Goal: Task Accomplishment & Management: Use online tool/utility

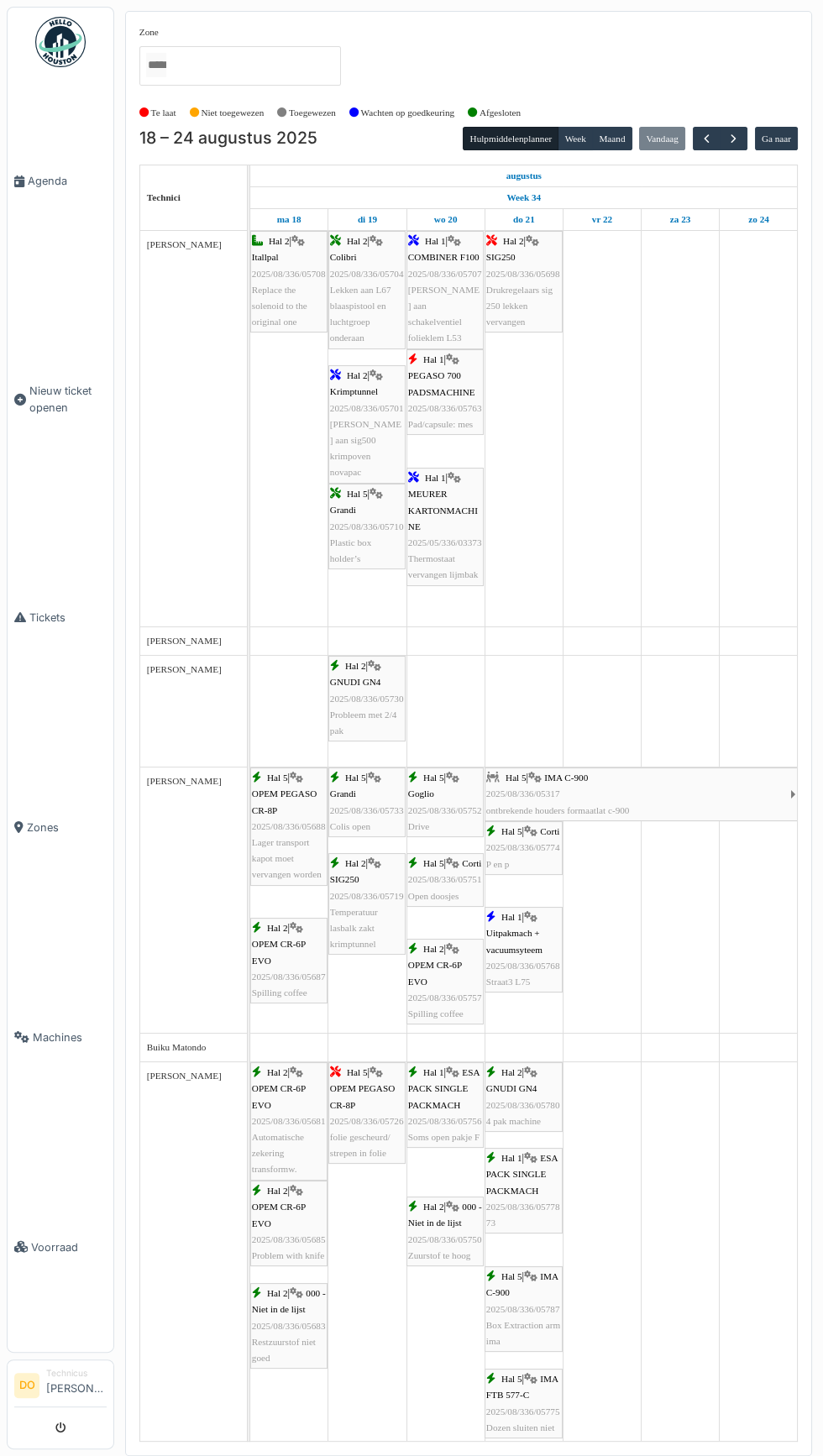
click at [44, 1255] on span "Voorraad" at bounding box center [68, 1247] width 76 height 16
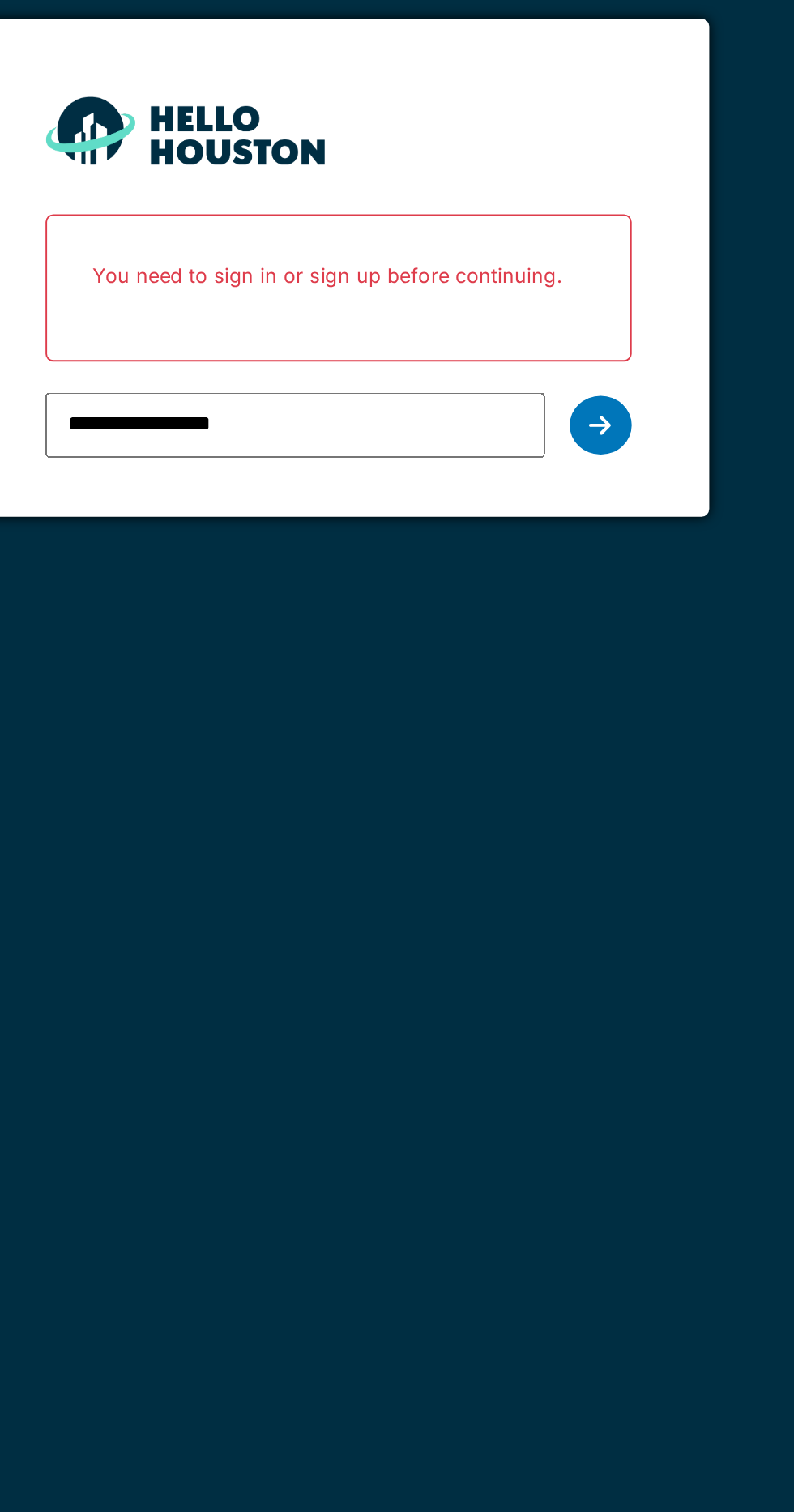
click at [546, 324] on div at bounding box center [534, 328] width 32 height 31
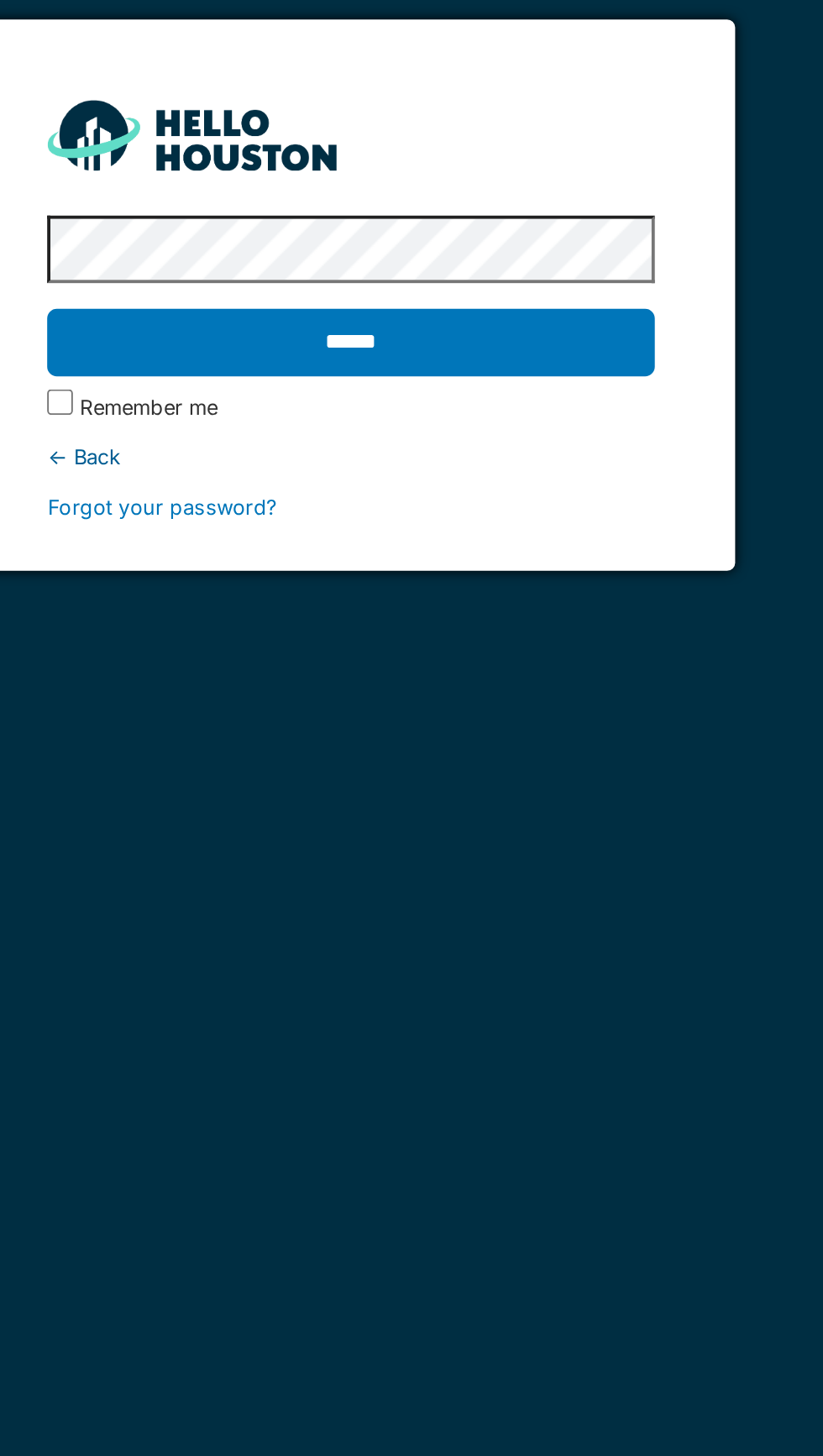
click at [367, 285] on input "******" at bounding box center [411, 289] width 316 height 35
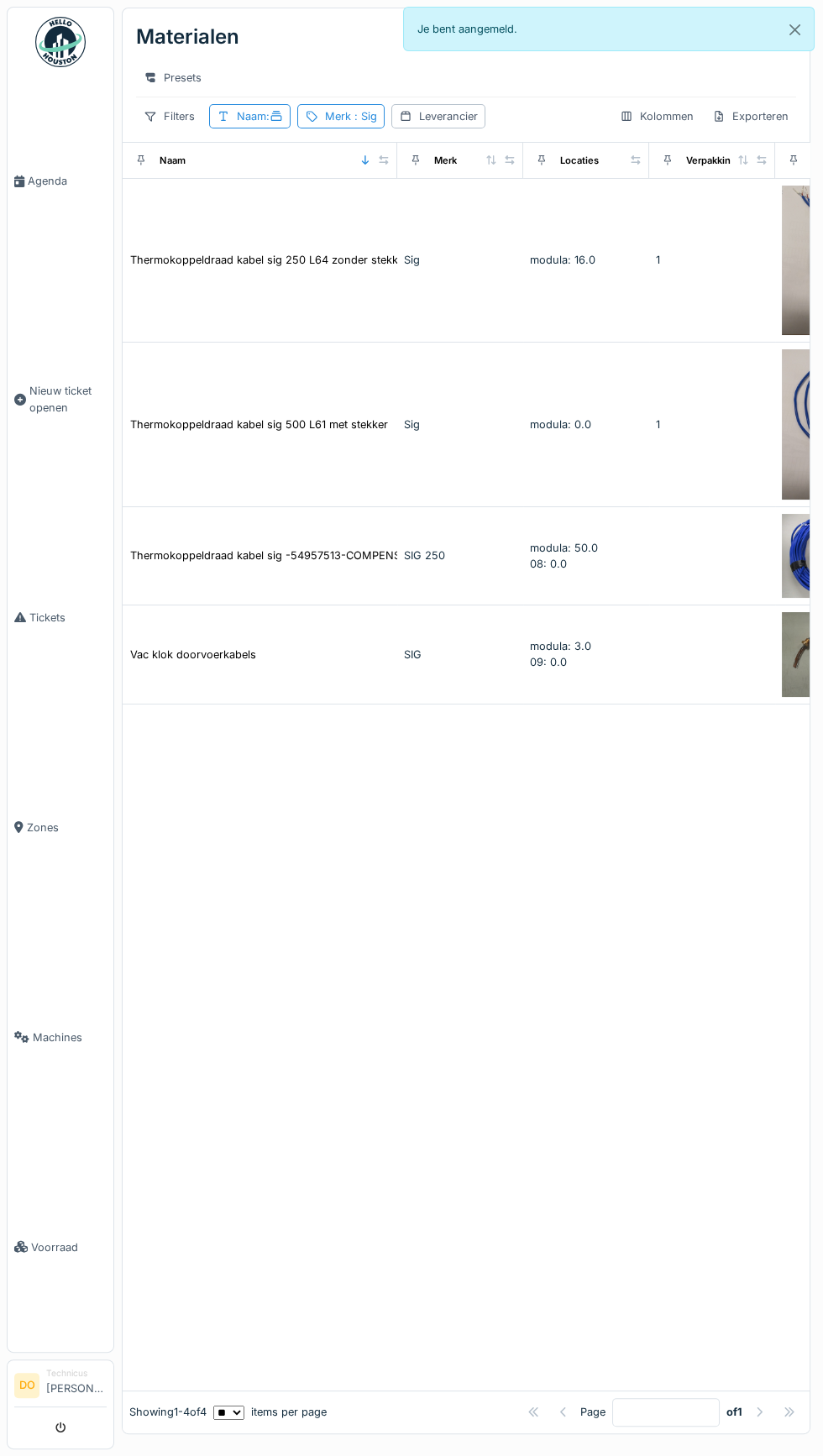
click at [329, 114] on div "Merk : Sig" at bounding box center [351, 116] width 52 height 16
click at [445, 164] on div "Verwijderen" at bounding box center [430, 159] width 93 height 22
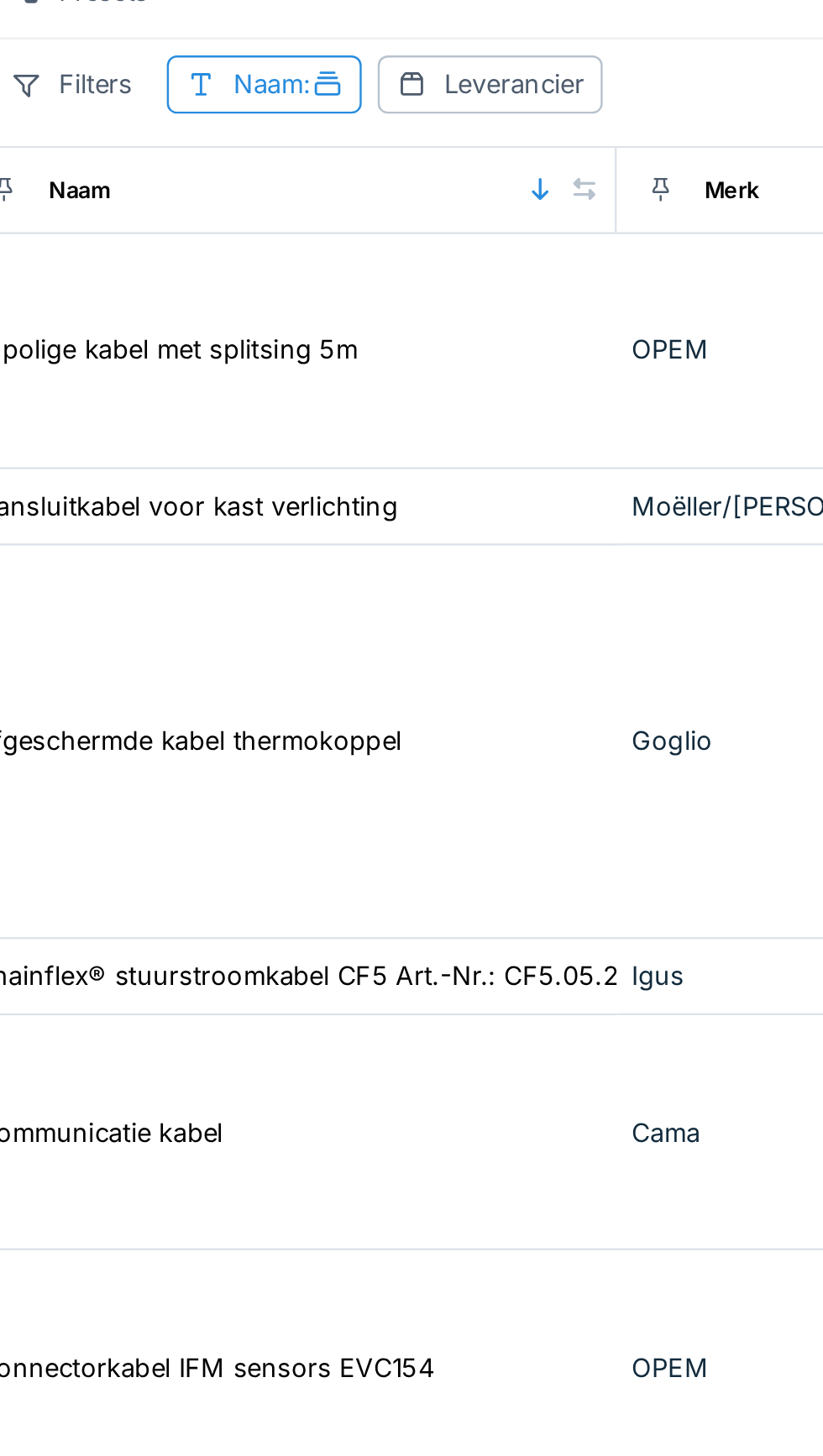
click at [257, 119] on div "Naam :" at bounding box center [260, 116] width 47 height 16
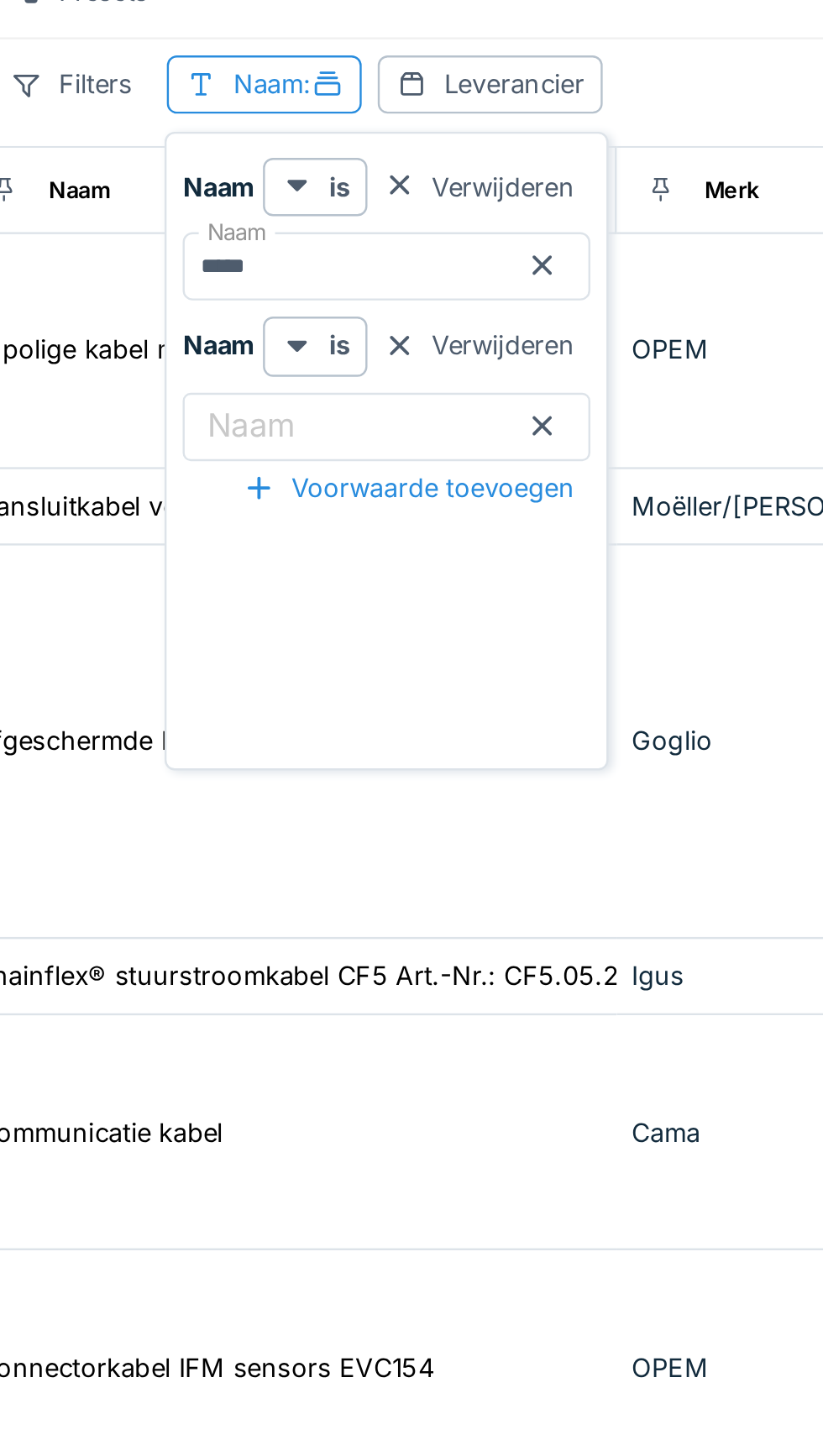
click at [364, 188] on icon at bounding box center [366, 192] width 8 height 8
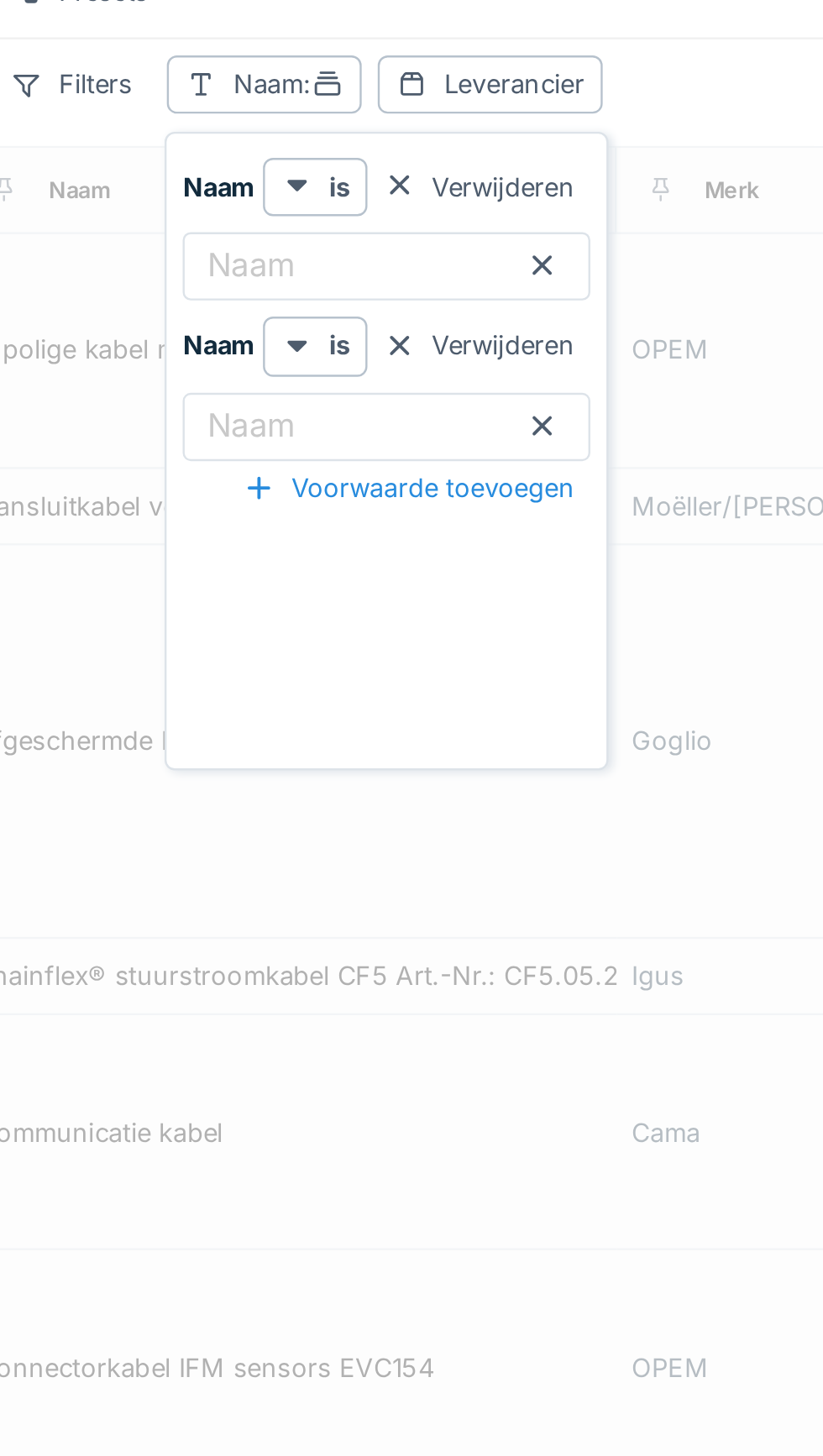
click at [266, 187] on label "Naam" at bounding box center [244, 191] width 44 height 21
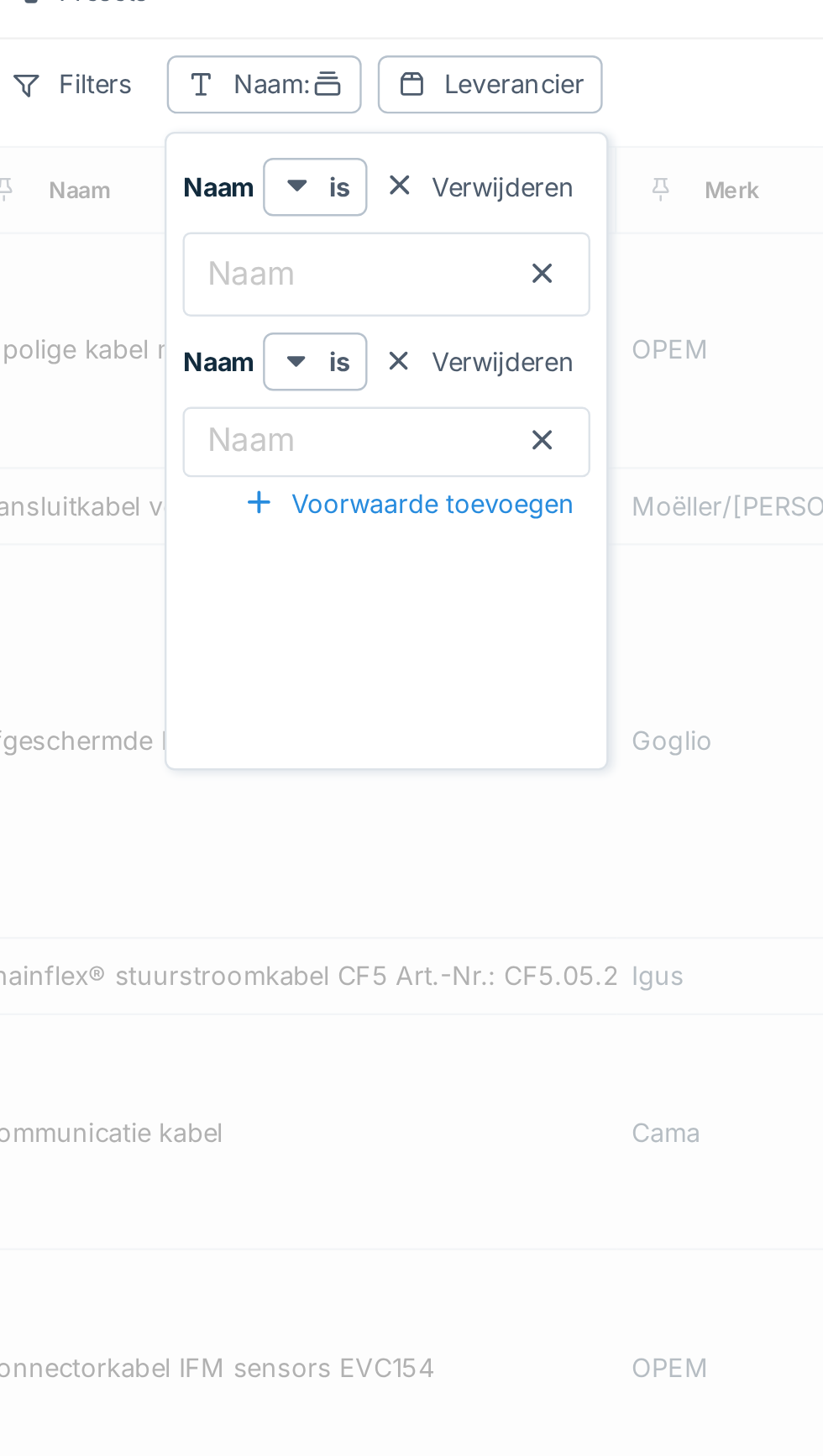
click at [266, 187] on input "Naam" at bounding box center [300, 196] width 171 height 35
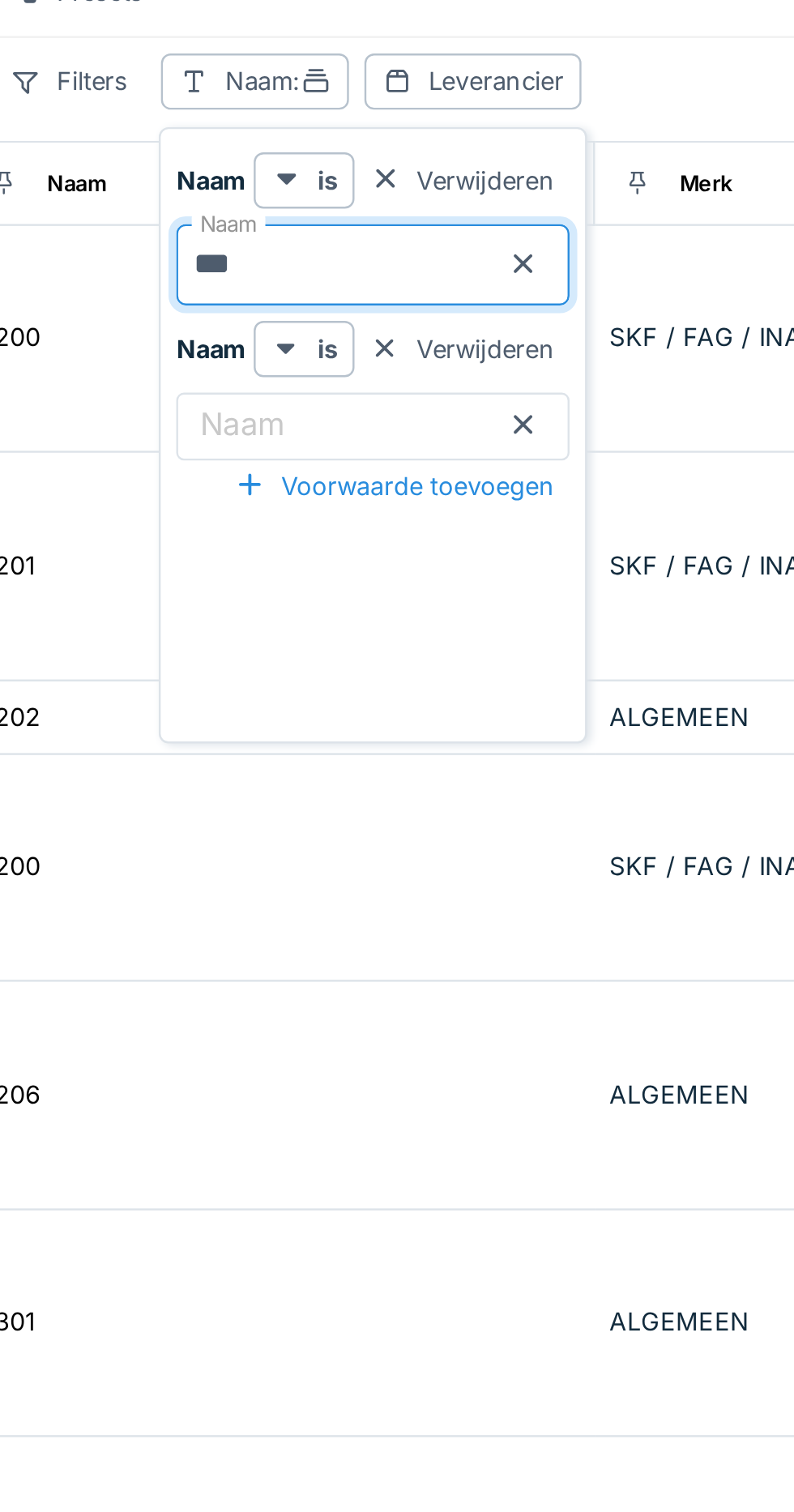
type input "****"
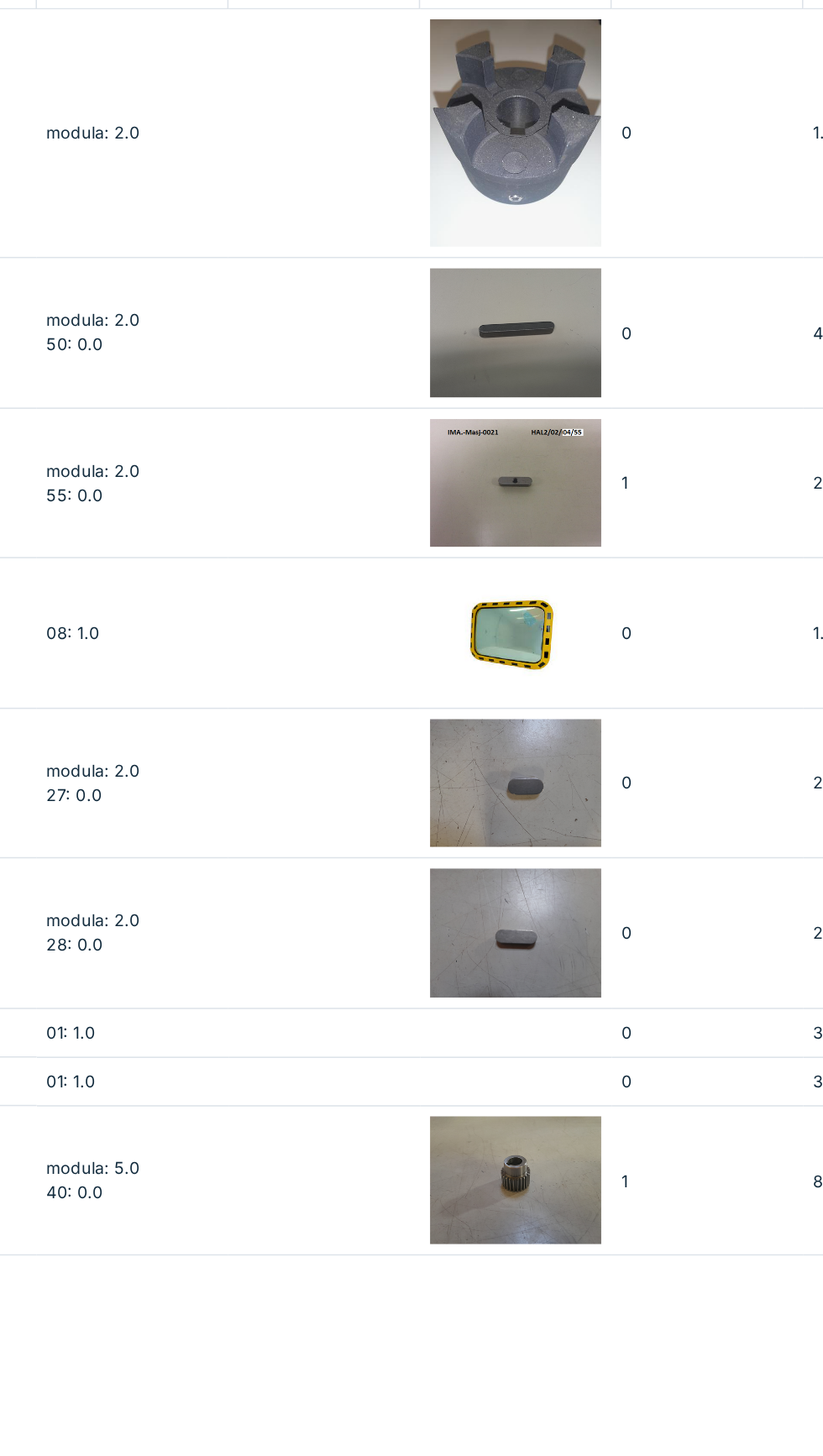
scroll to position [0, 367]
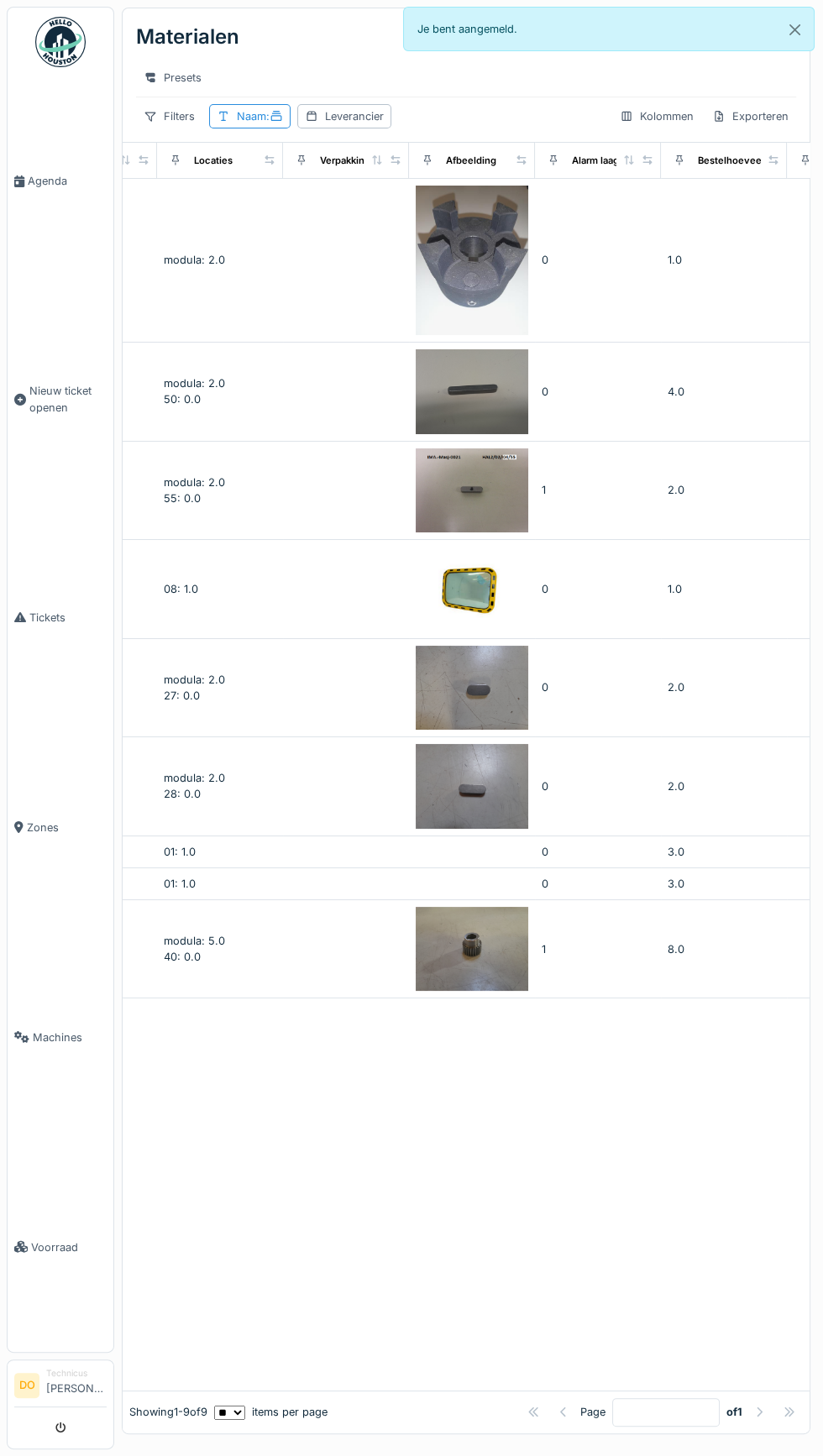
click at [254, 124] on div "Naam :" at bounding box center [249, 117] width 81 height 24
click at [320, 187] on input "****" at bounding box center [300, 196] width 171 height 35
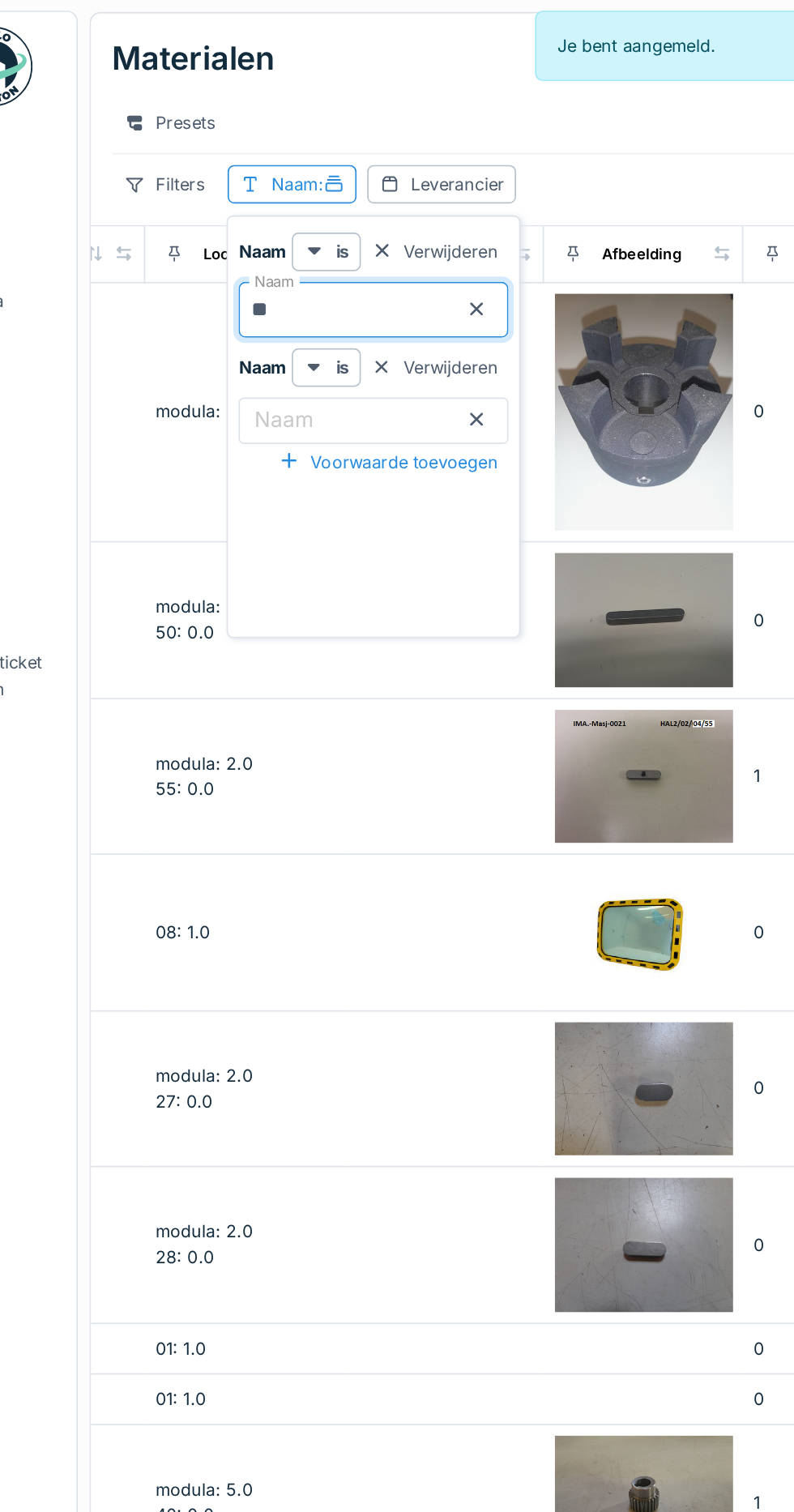
type input "*"
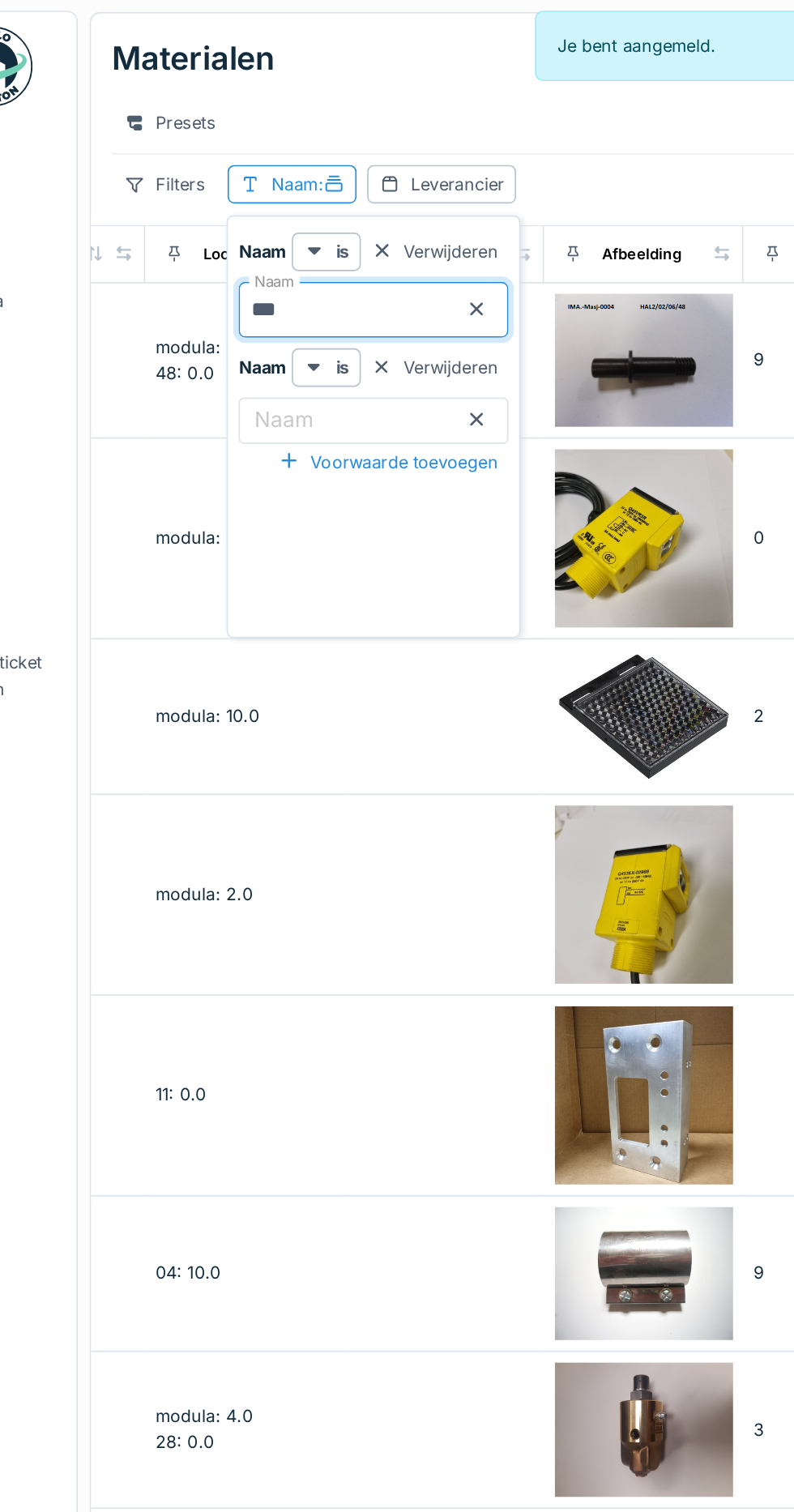
type input "****"
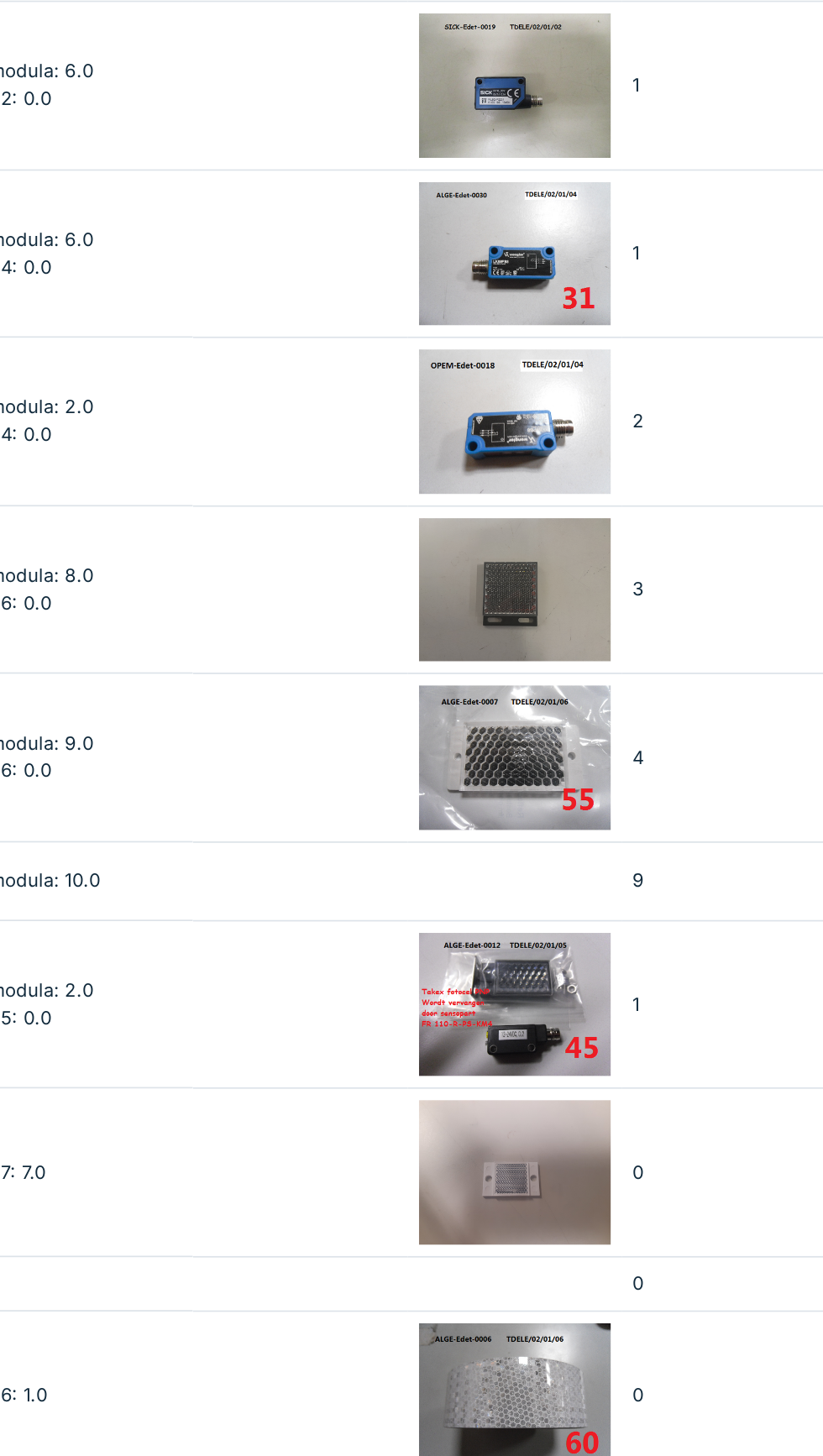
scroll to position [7, 356]
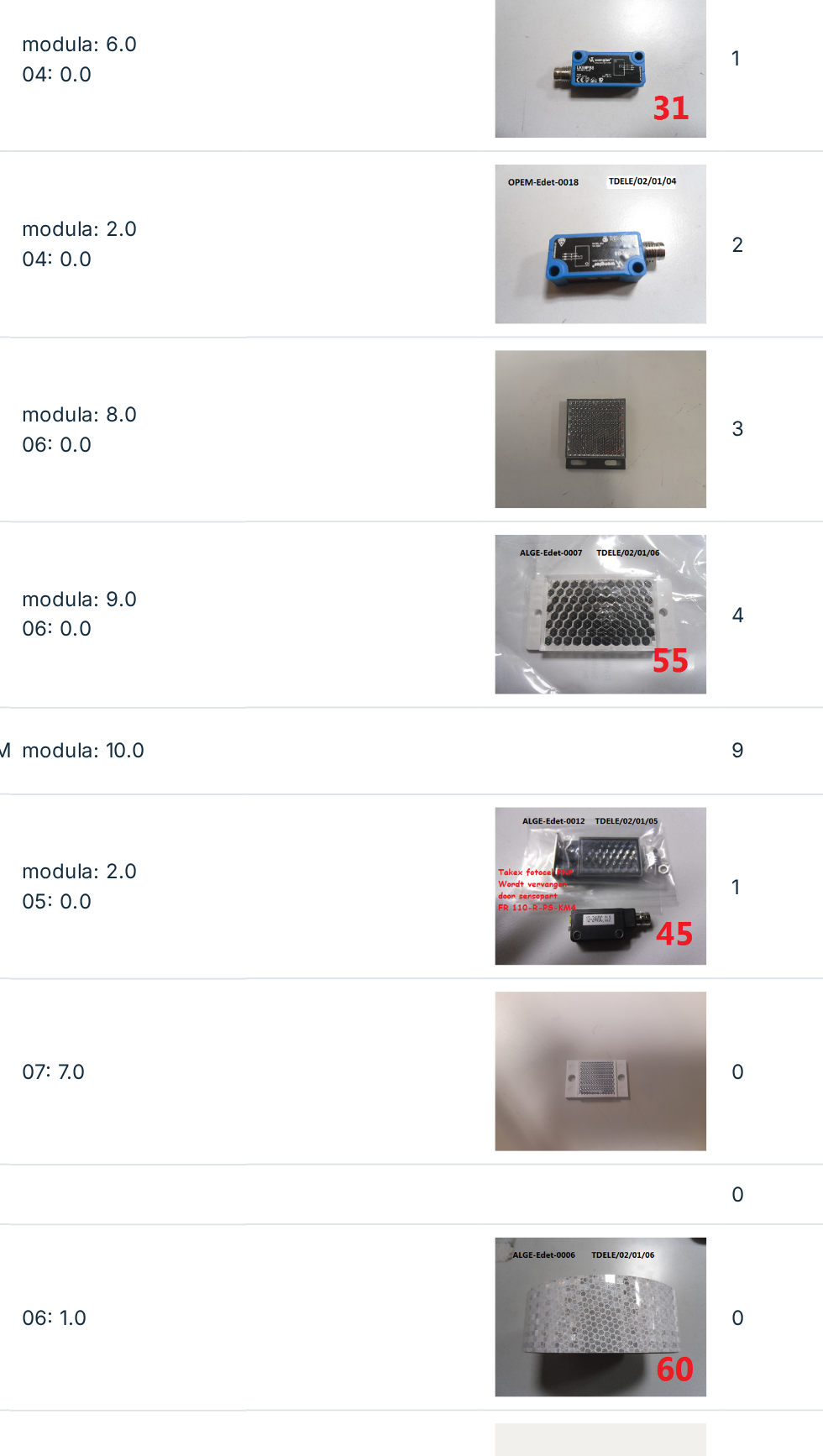
scroll to position [0, 273]
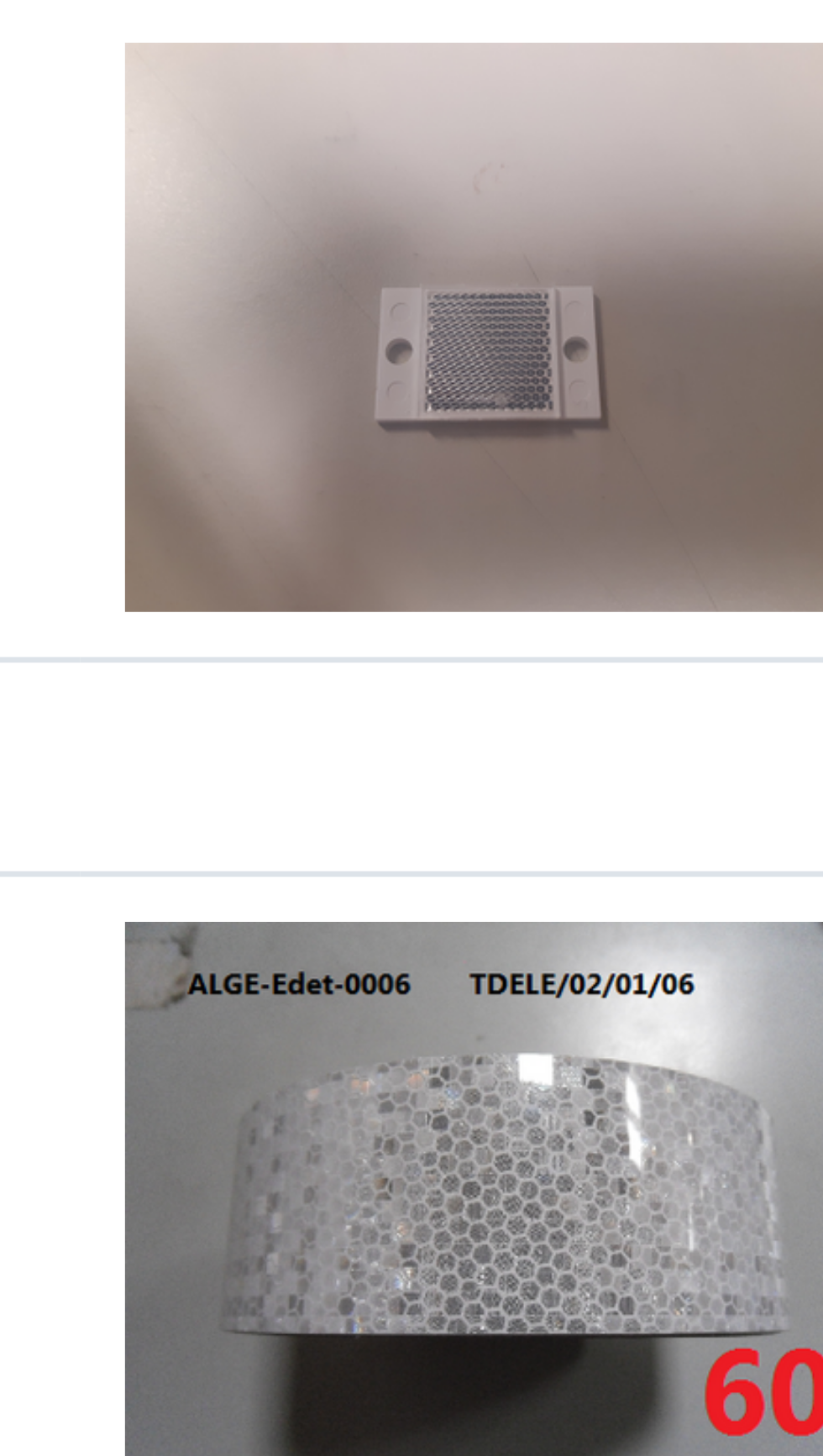
click at [610, 1084] on img at bounding box center [565, 1094] width 113 height 85
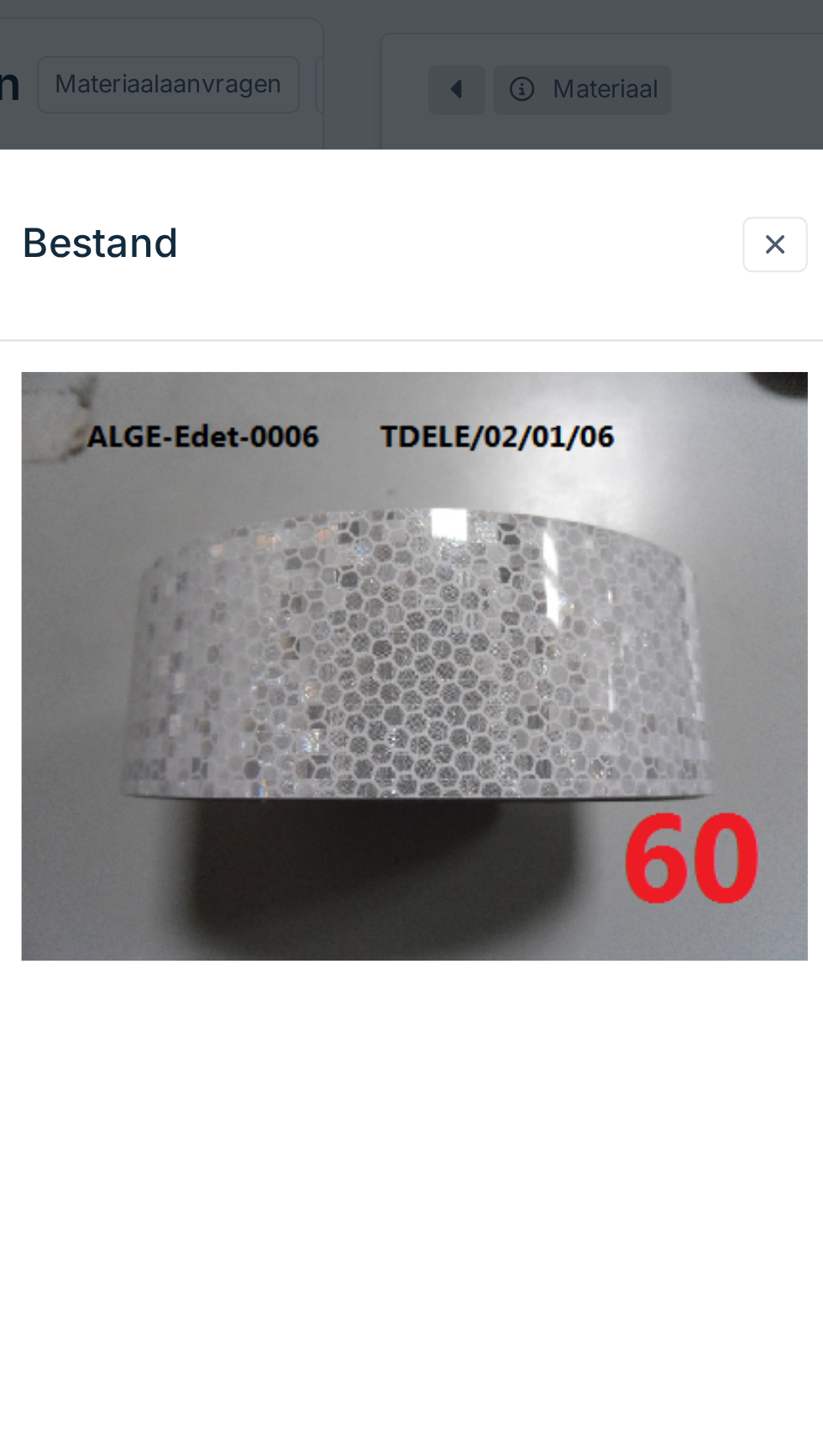
click at [412, 421] on img at bounding box center [412, 292] width 344 height 257
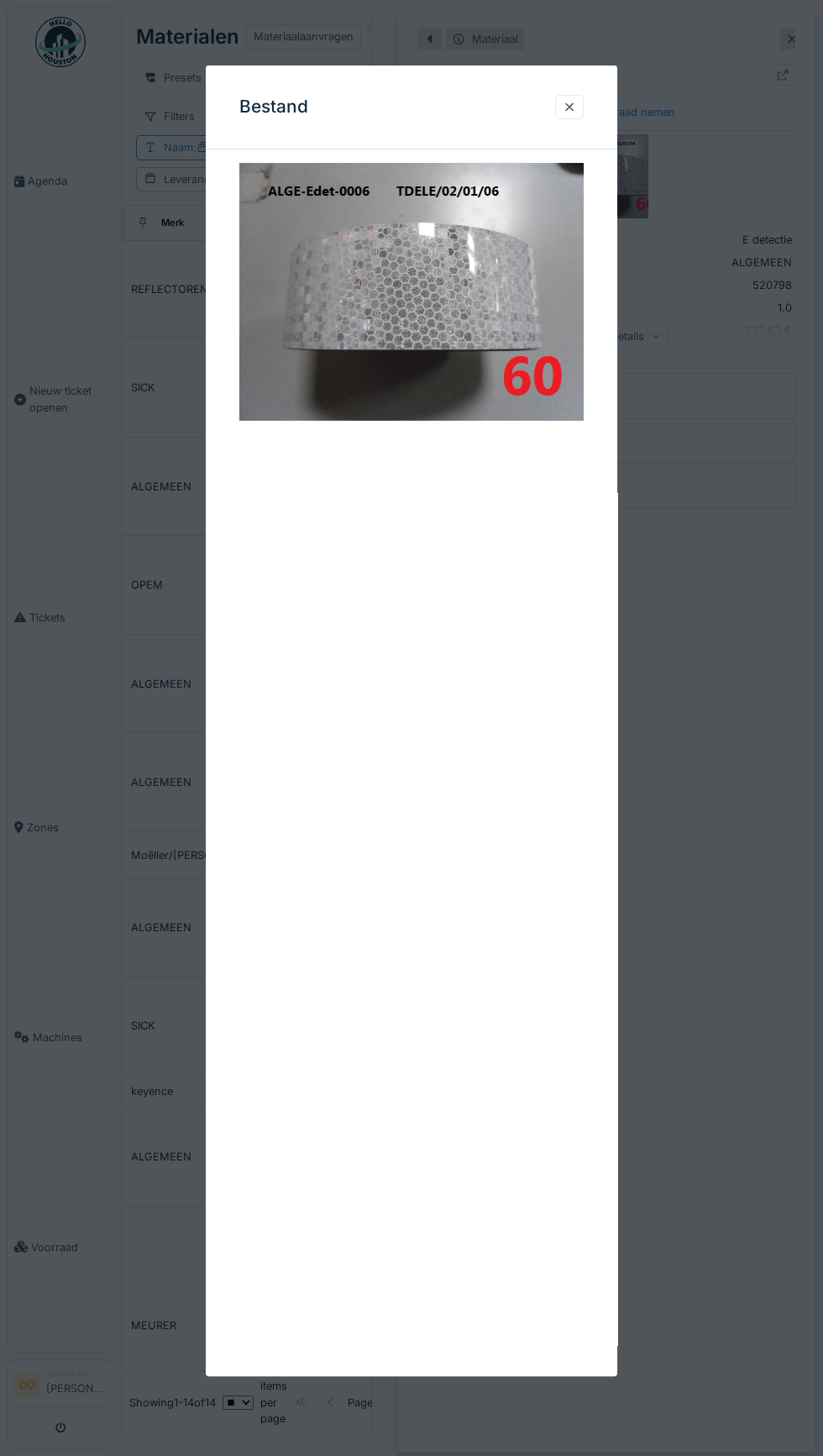
click at [575, 101] on div at bounding box center [569, 106] width 13 height 16
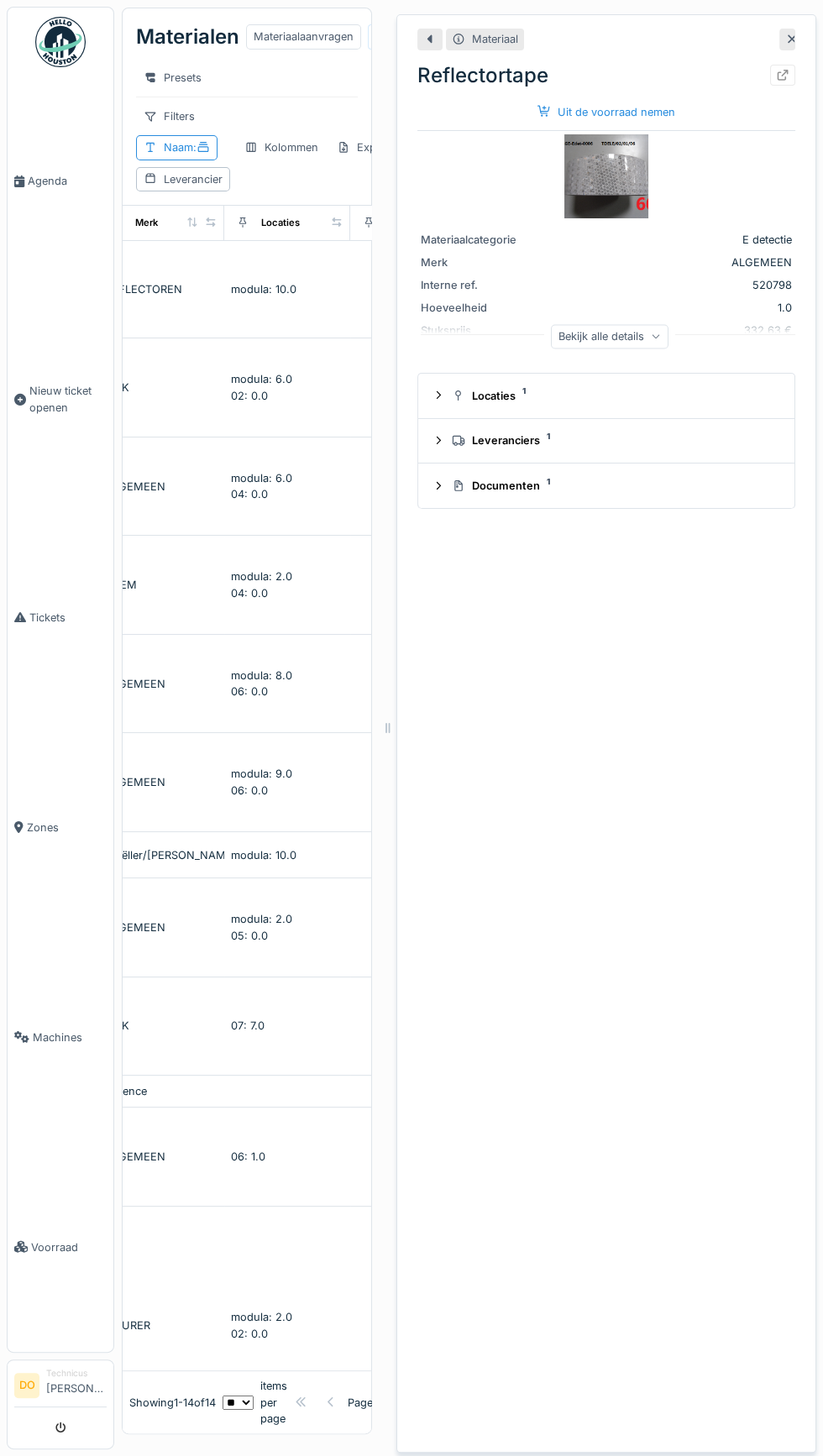
scroll to position [0, 303]
click at [792, 40] on icon at bounding box center [792, 39] width 8 height 8
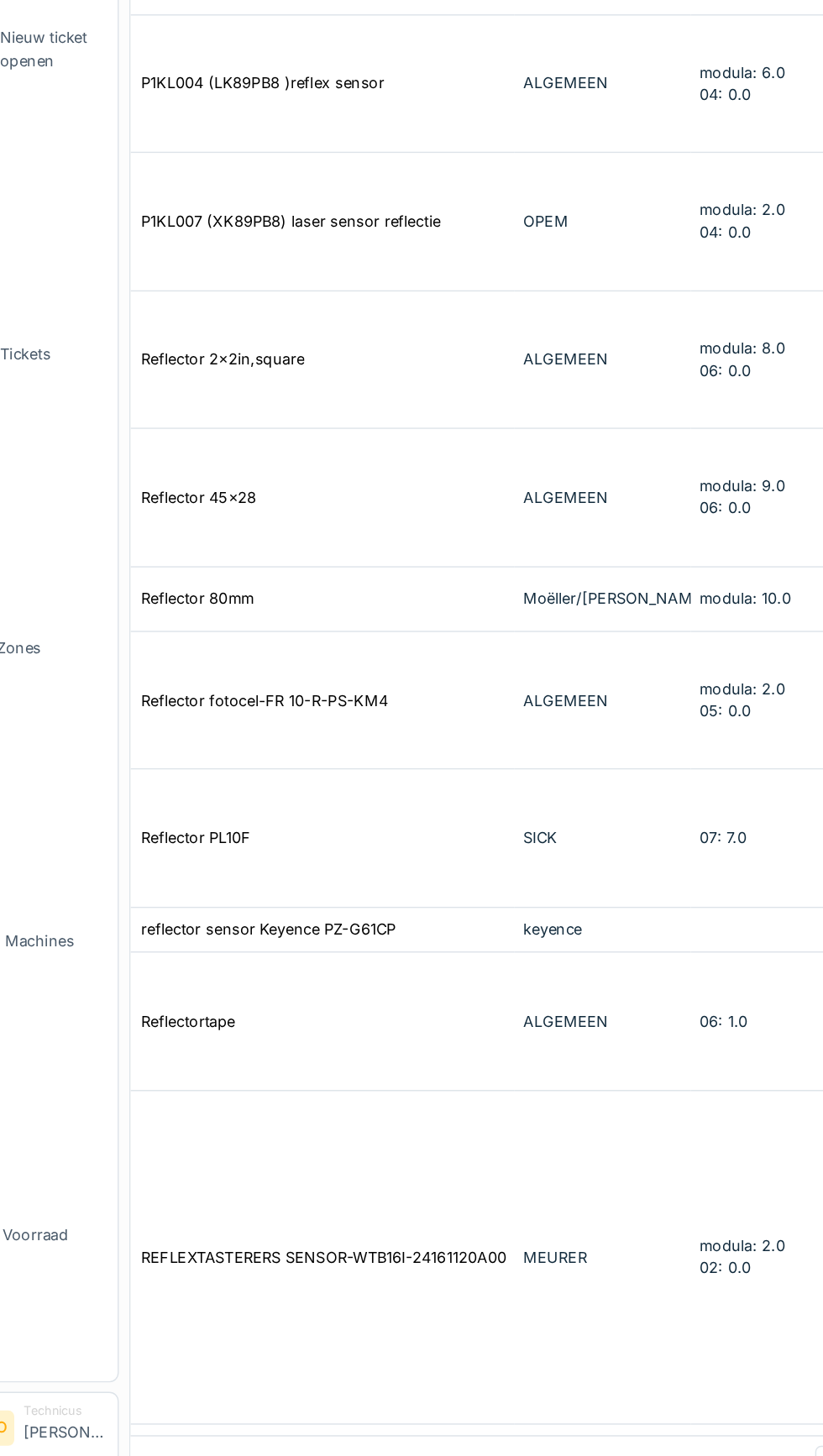
click at [171, 713] on div "Reflector 45x28" at bounding box center [172, 720] width 82 height 16
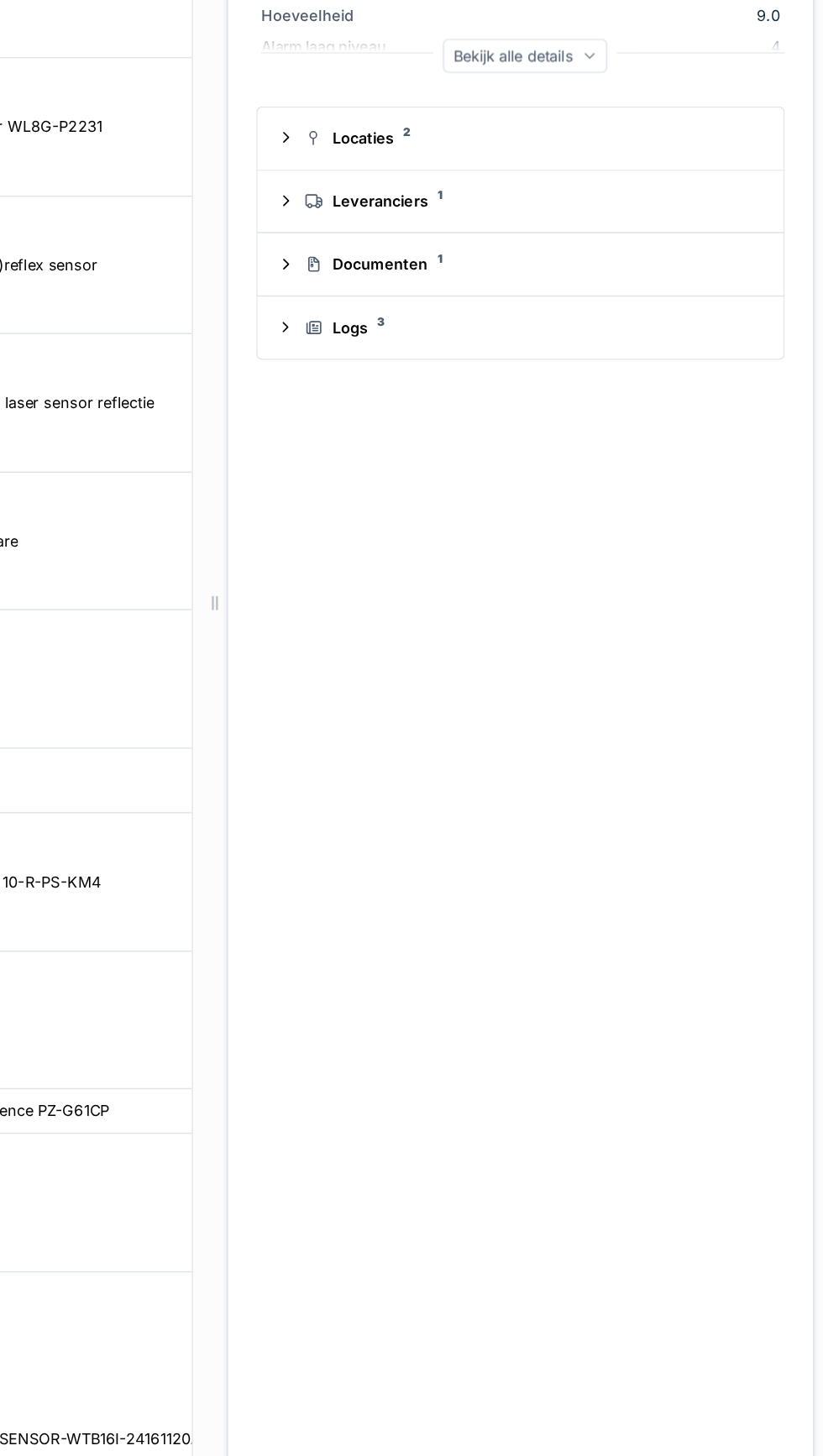
scroll to position [62, 0]
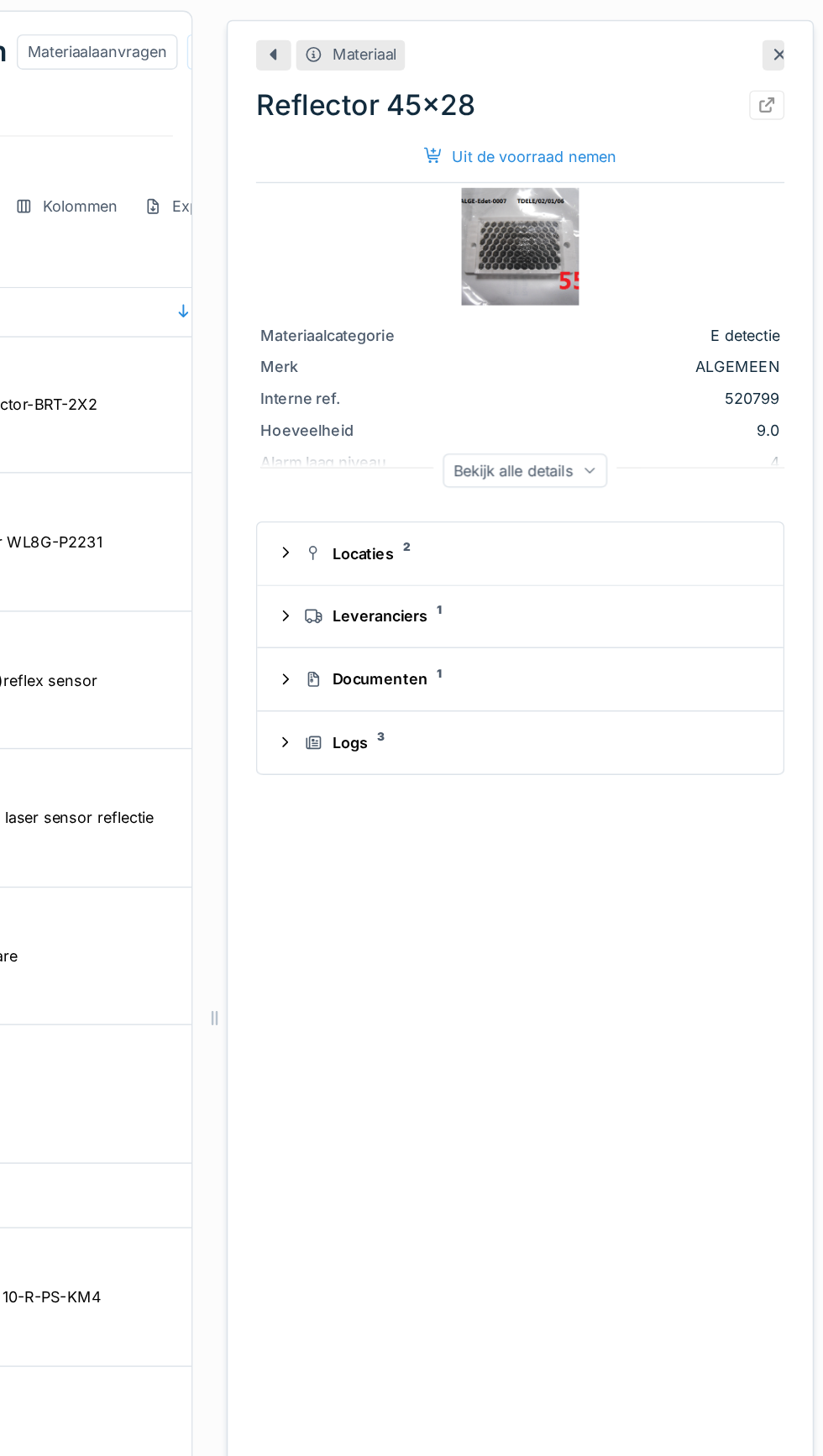
click at [623, 107] on div "Uit de voorraad nemen" at bounding box center [607, 112] width 151 height 22
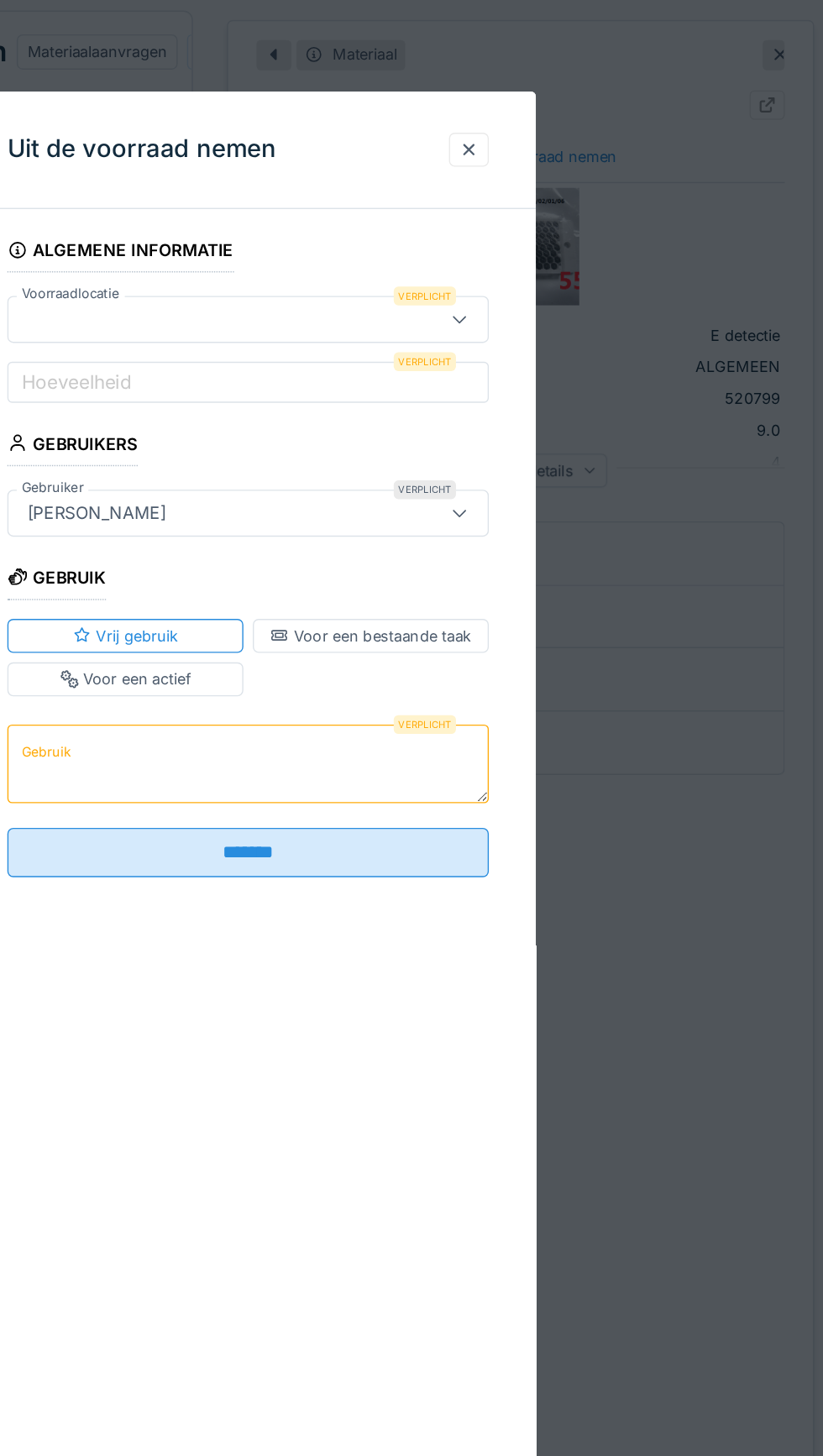
click at [397, 228] on div at bounding box center [388, 229] width 283 height 19
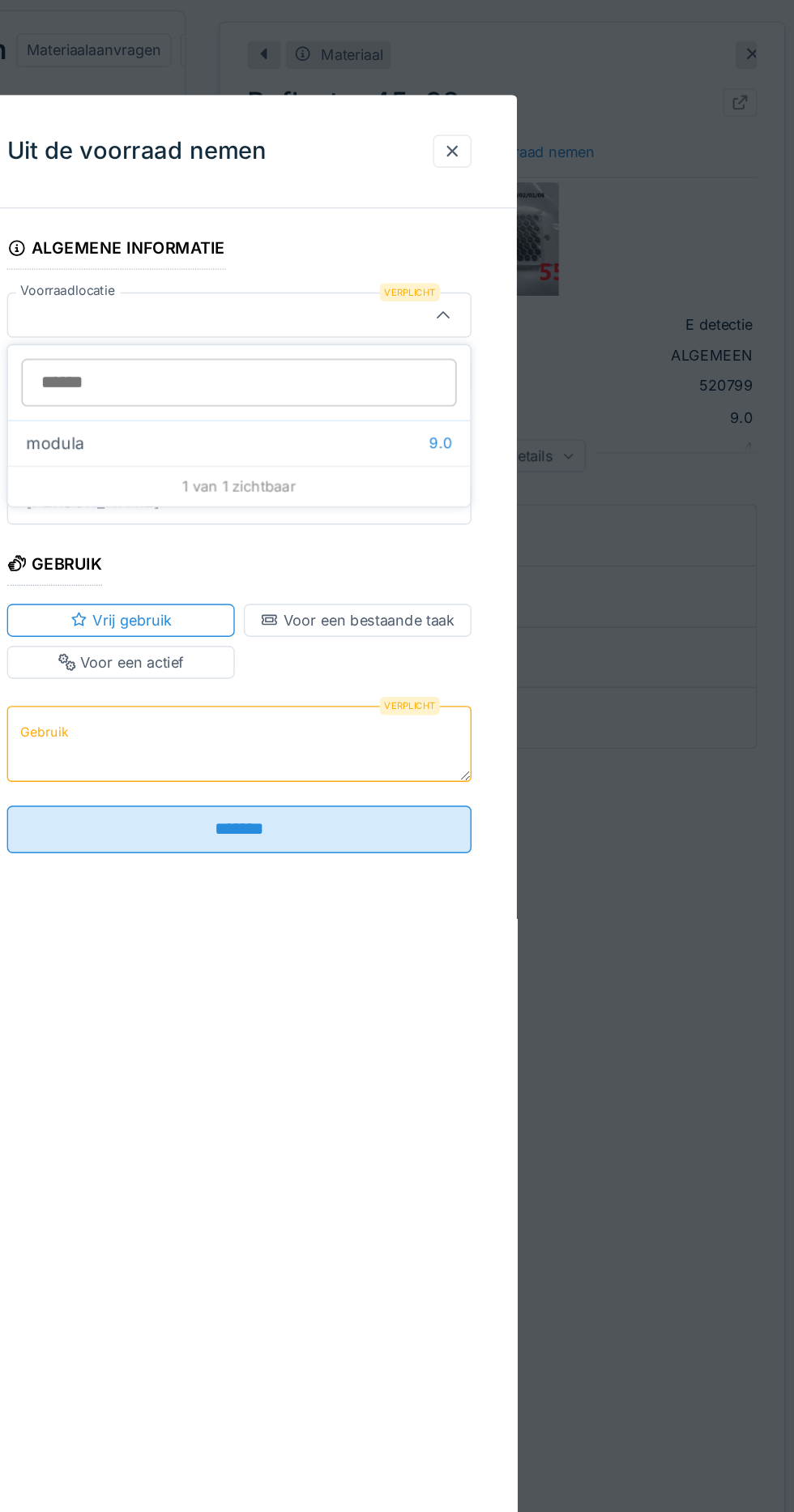
click at [545, 224] on icon at bounding box center [543, 224] width 9 height 4
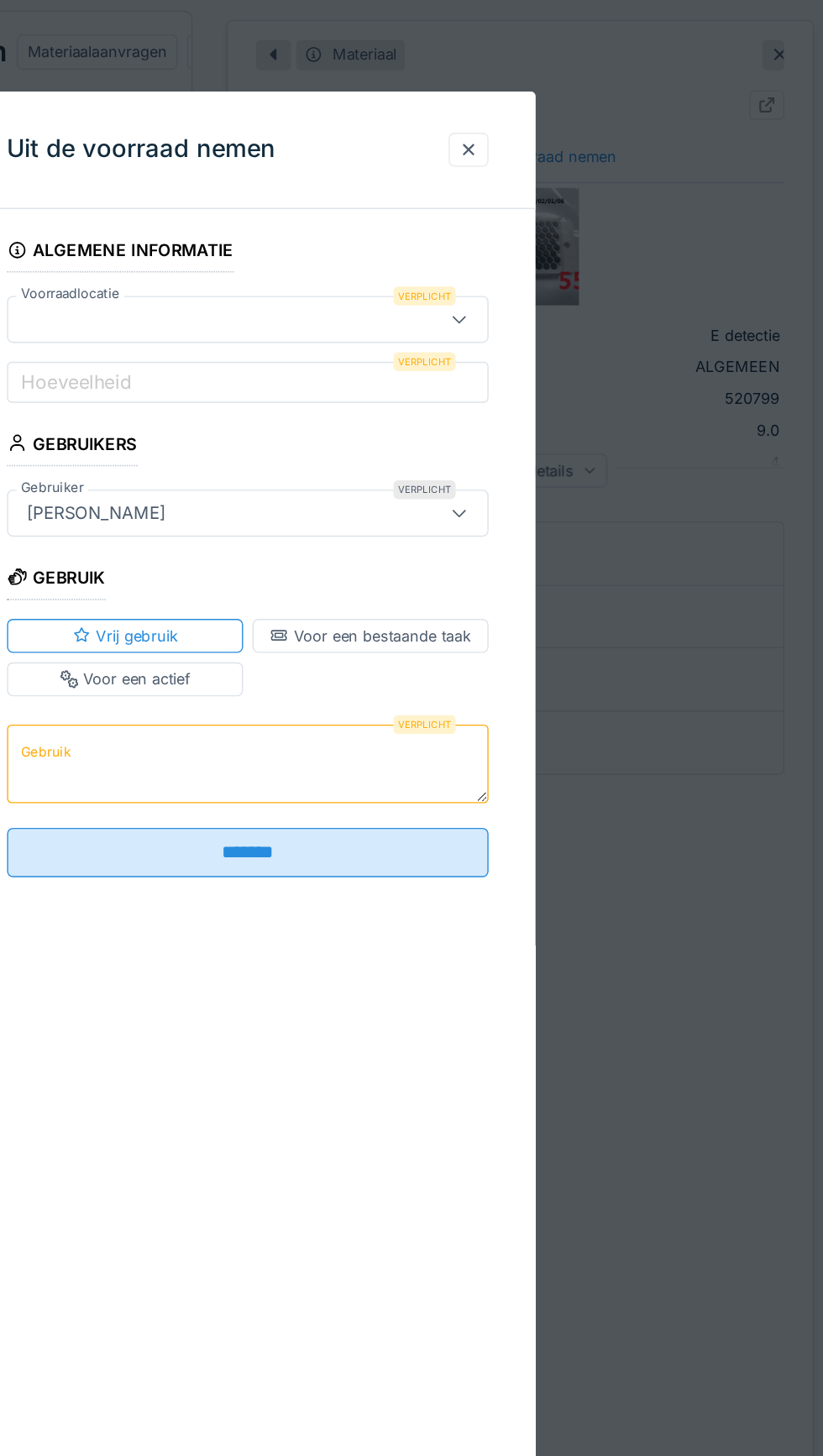
scroll to position [0, 0]
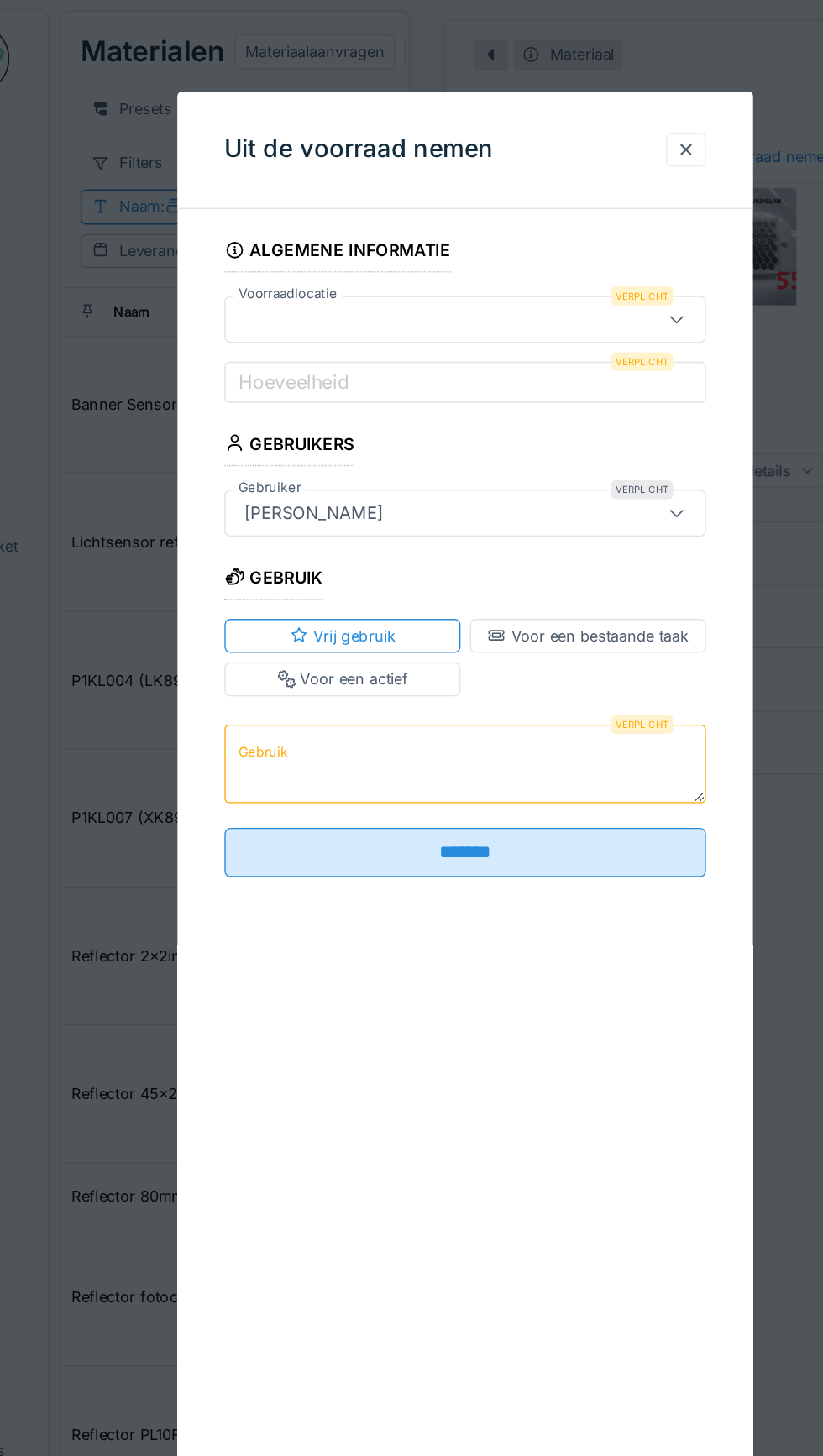
click at [561, 223] on icon at bounding box center [563, 229] width 13 height 11
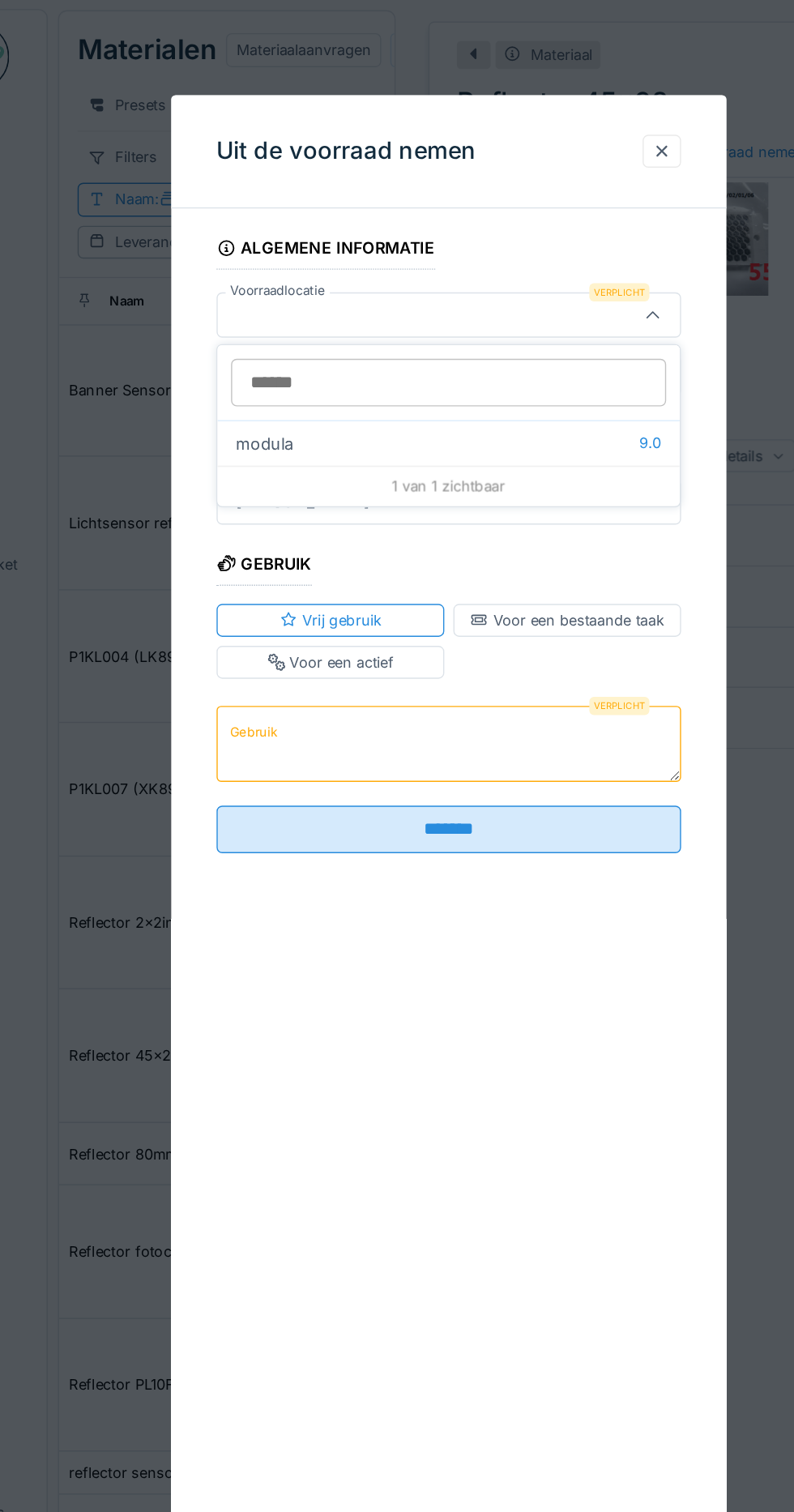
click at [281, 313] on div "modula 9.0" at bounding box center [397, 317] width 330 height 32
type input "******"
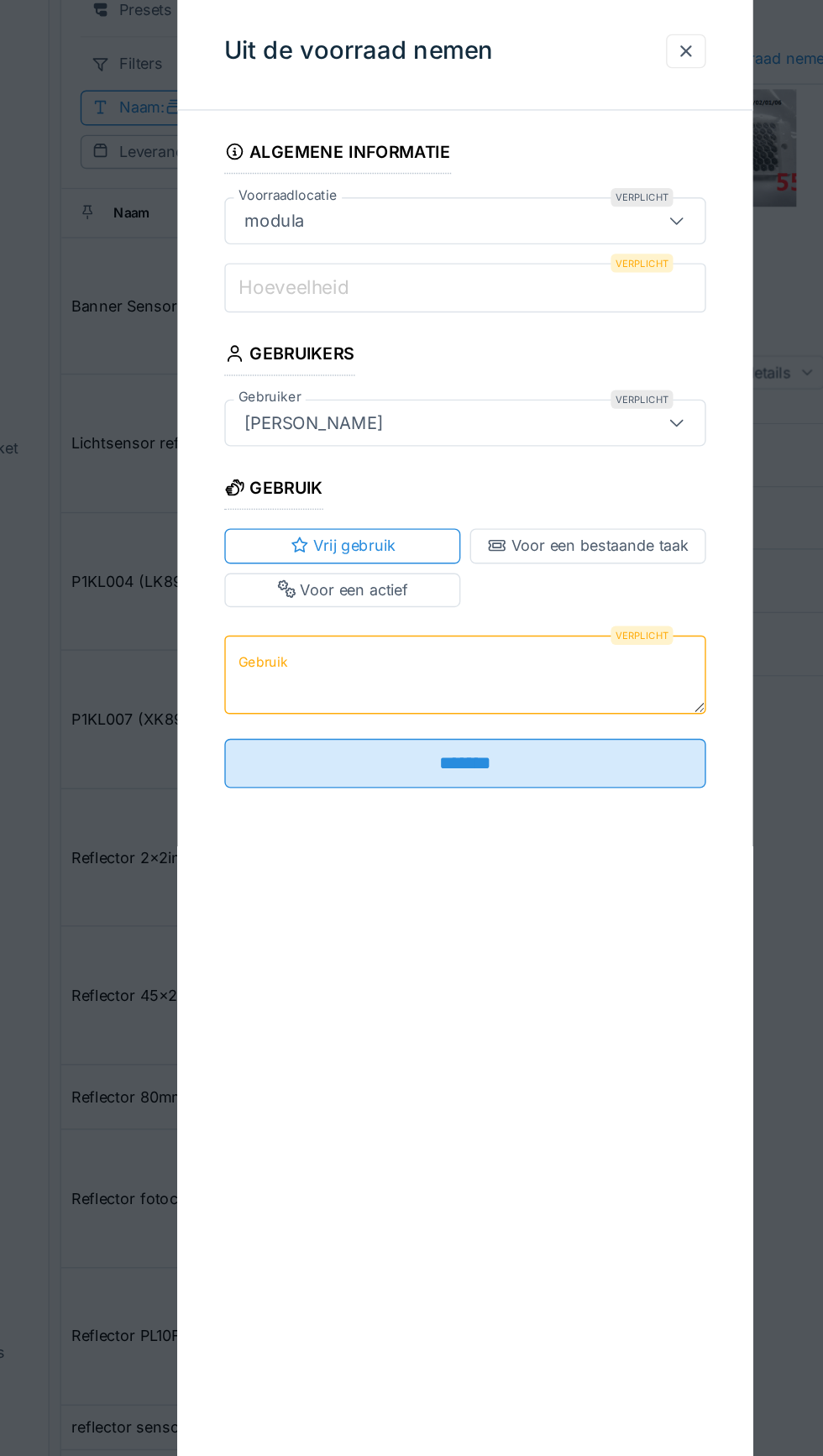
click at [388, 272] on input "Hoeveelheid" at bounding box center [412, 276] width 344 height 35
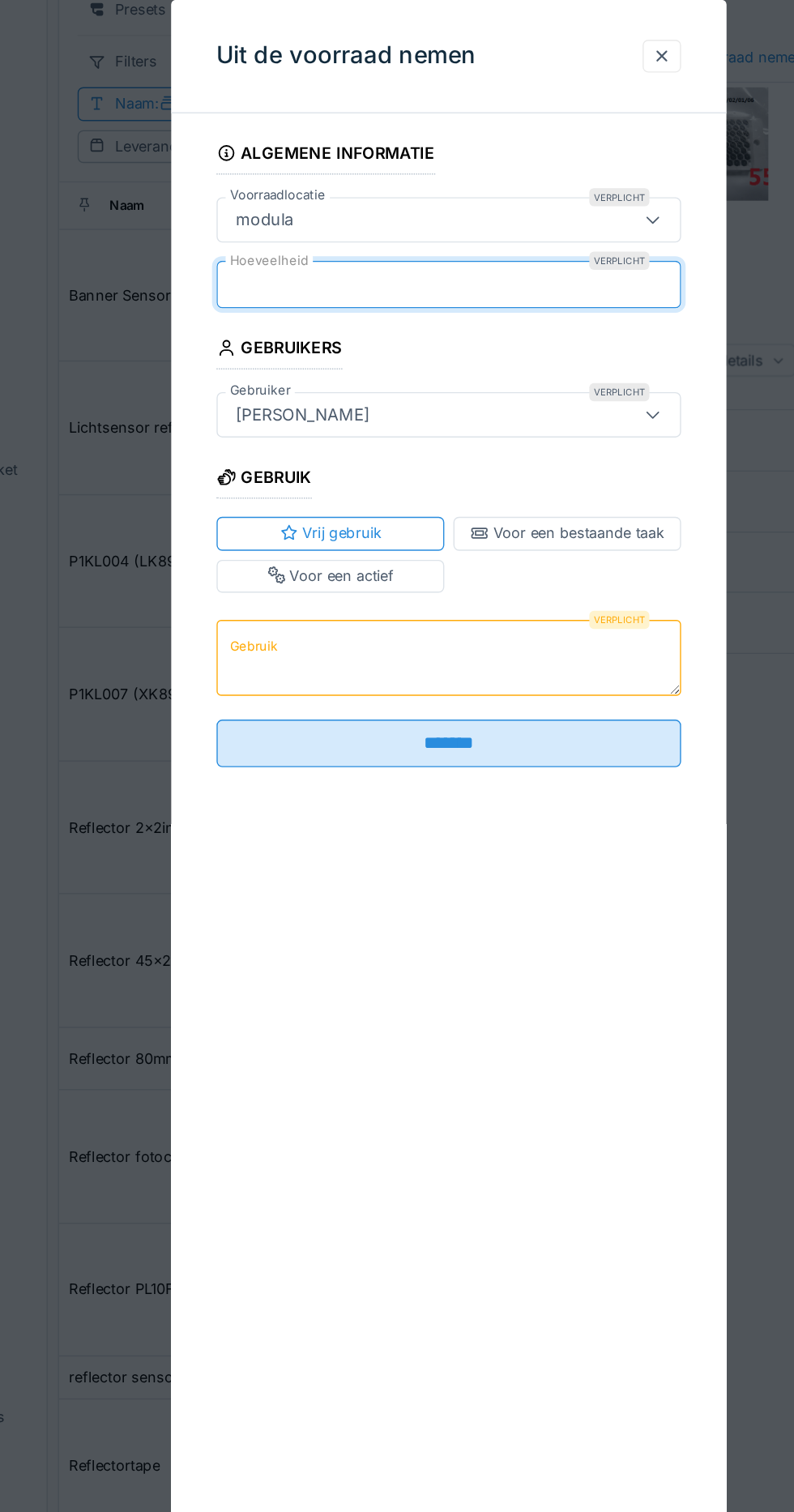
type input "*"
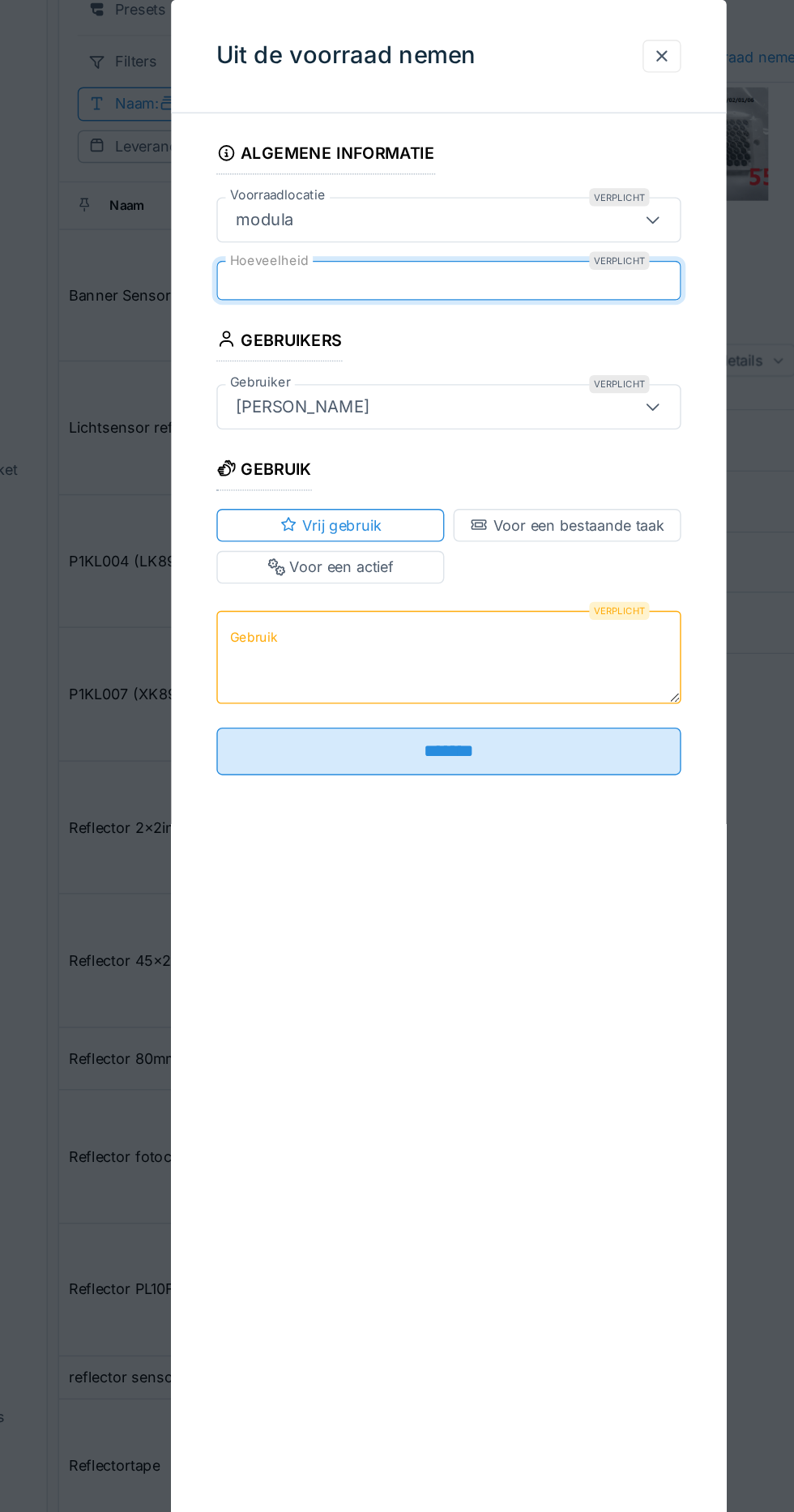
click at [398, 530] on textarea "Gebruik" at bounding box center [397, 538] width 332 height 67
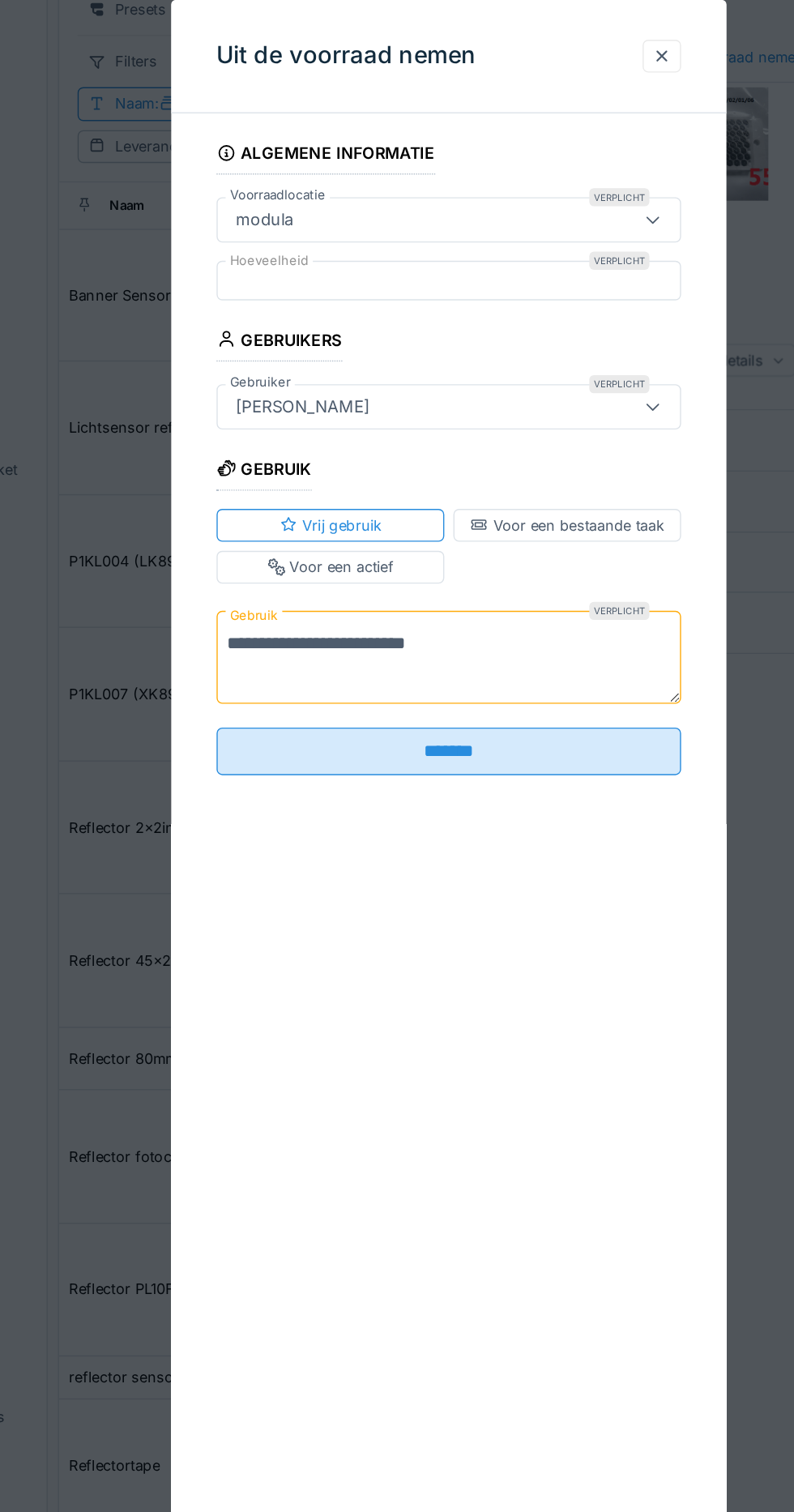
type textarea "**********"
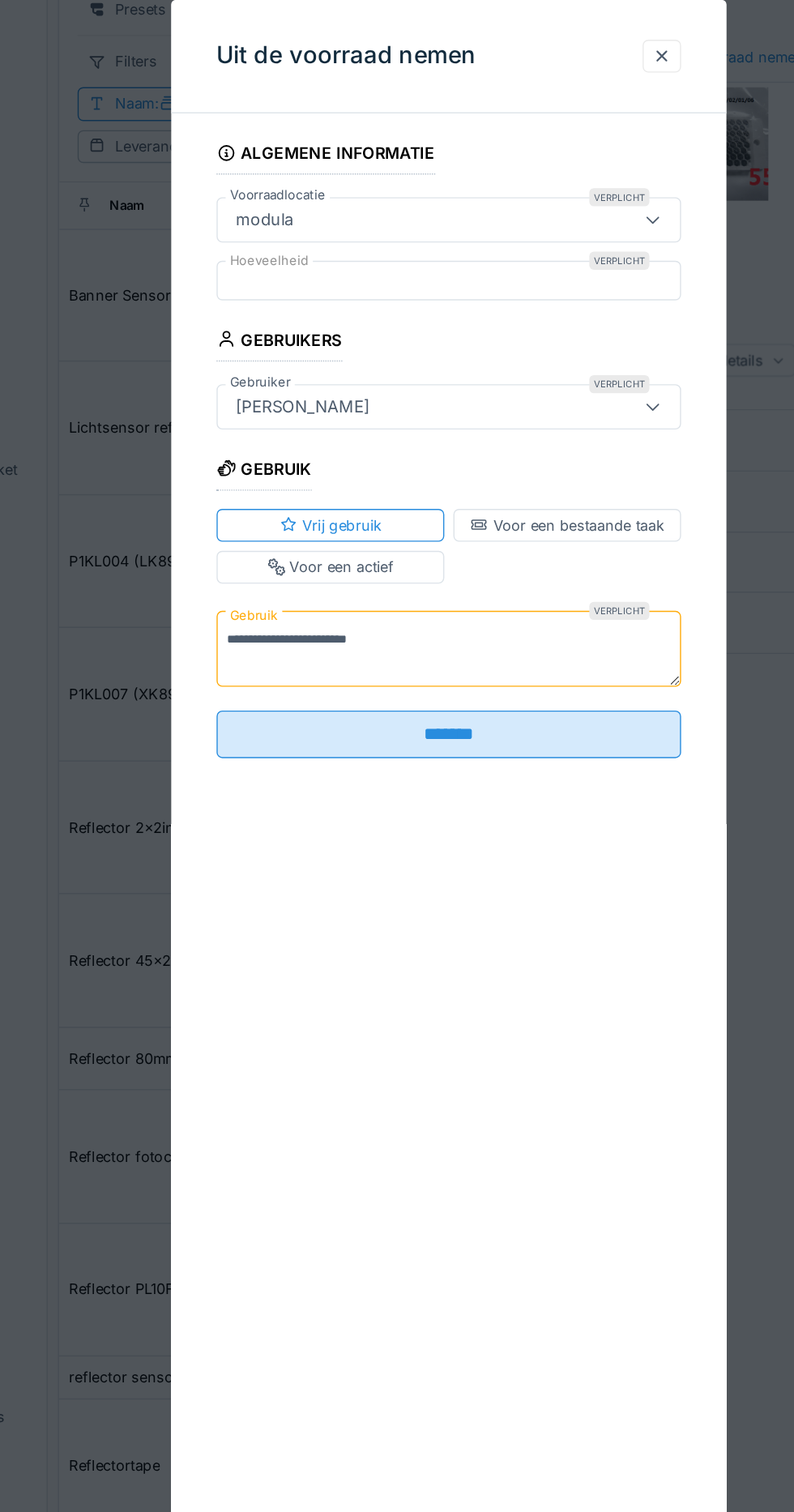
click at [427, 605] on input "*******" at bounding box center [397, 593] width 332 height 34
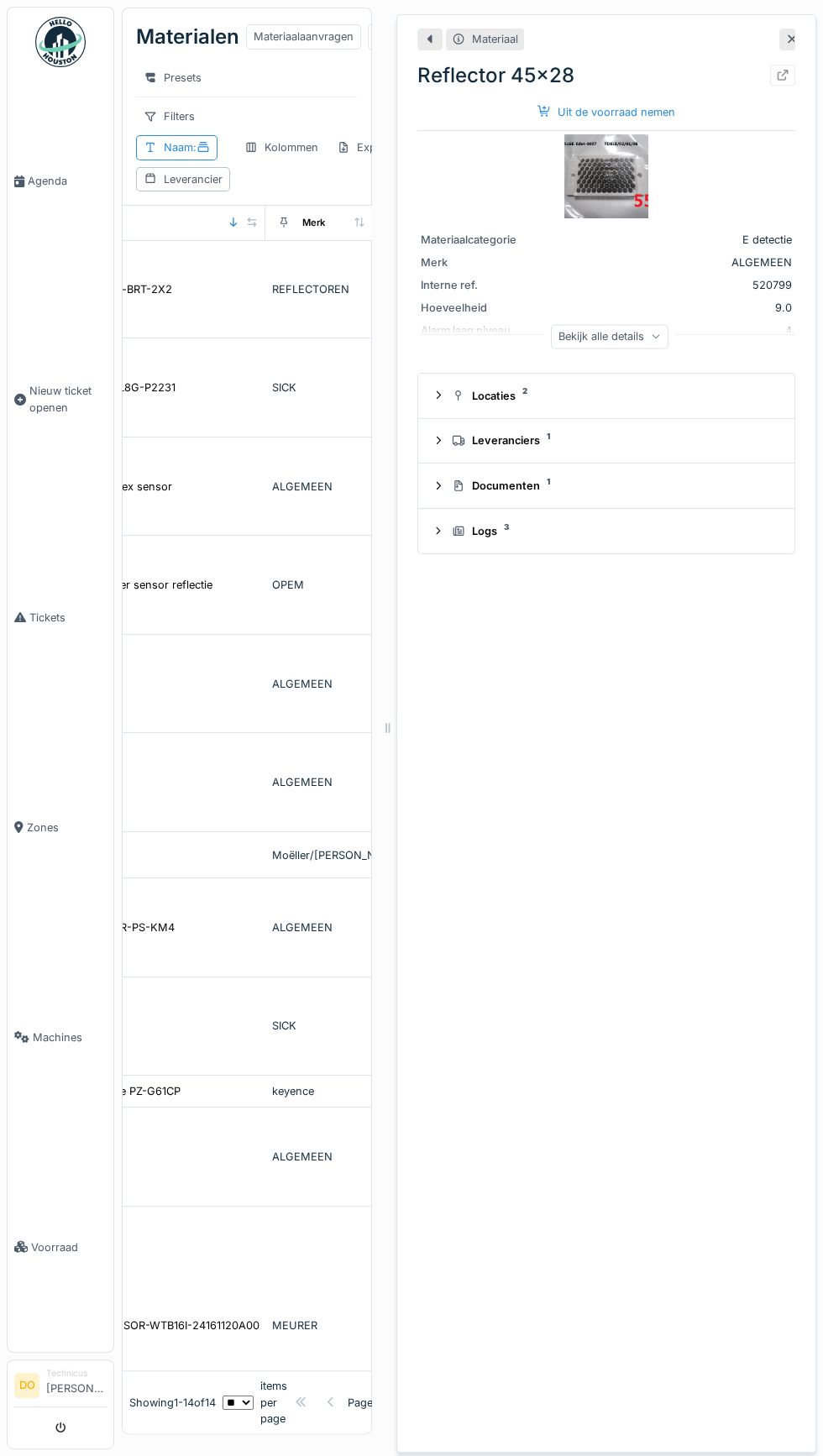
scroll to position [0, 147]
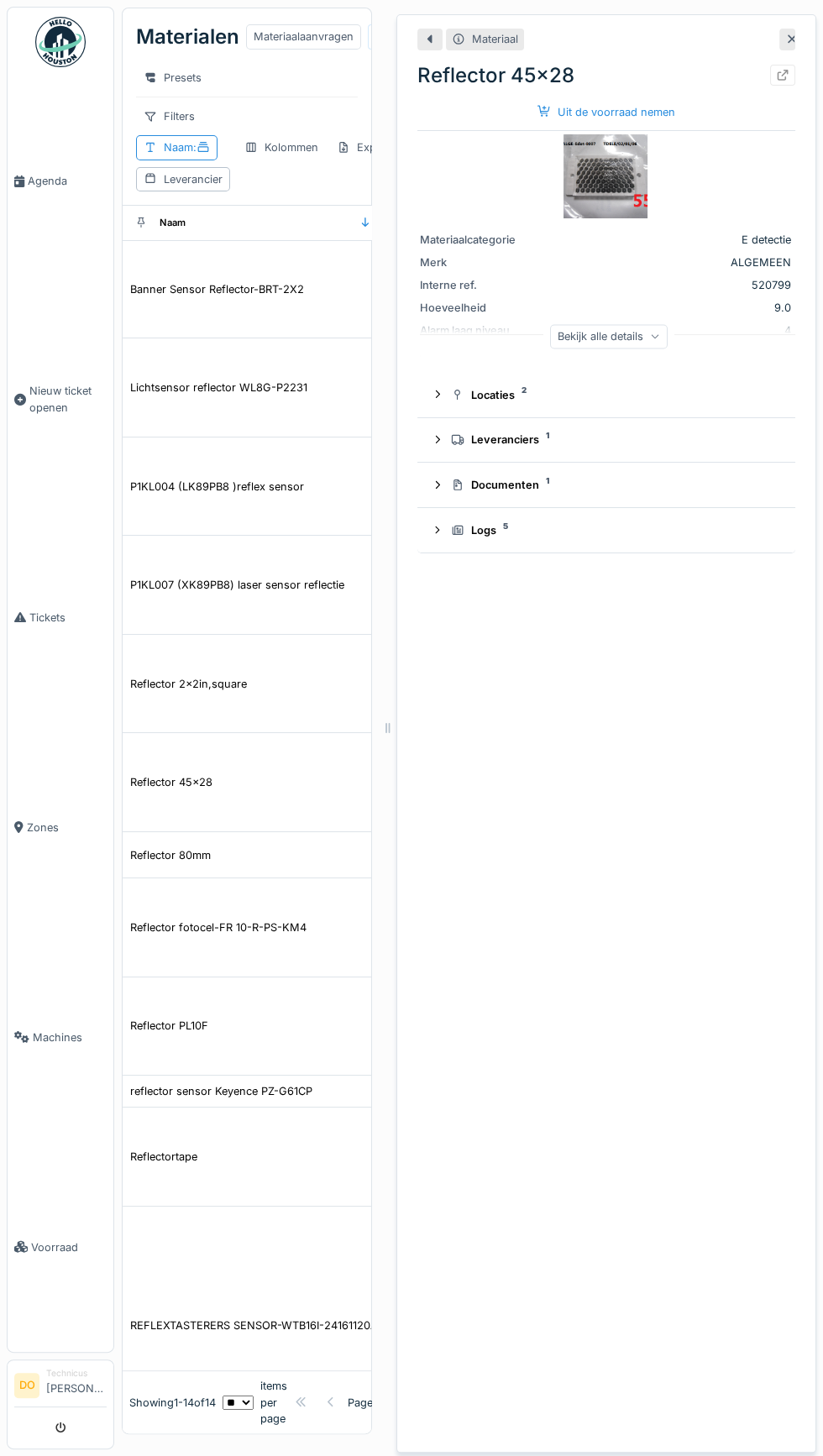
scroll to position [22, 0]
click at [794, 34] on icon at bounding box center [792, 39] width 13 height 11
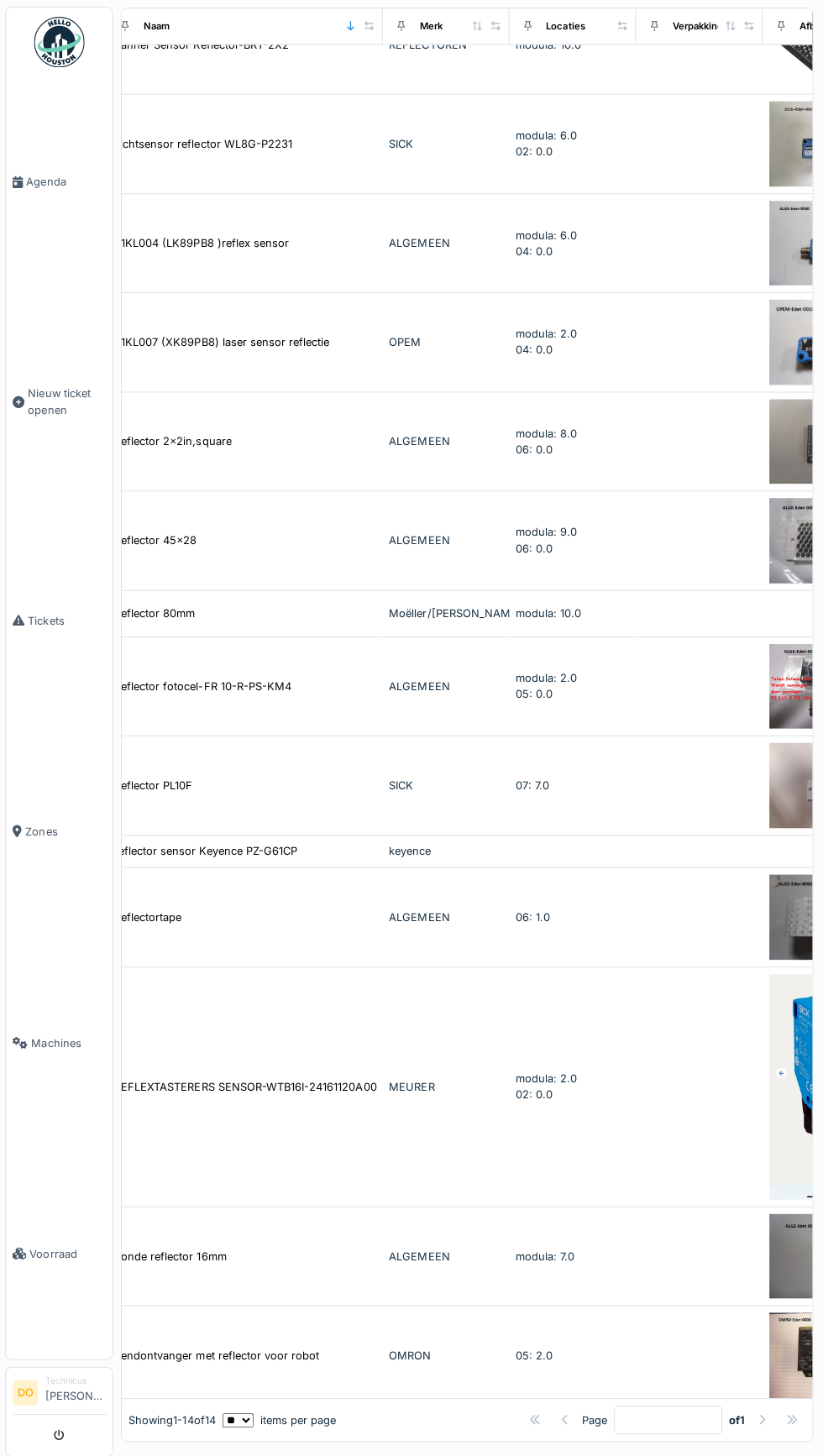
scroll to position [182, 0]
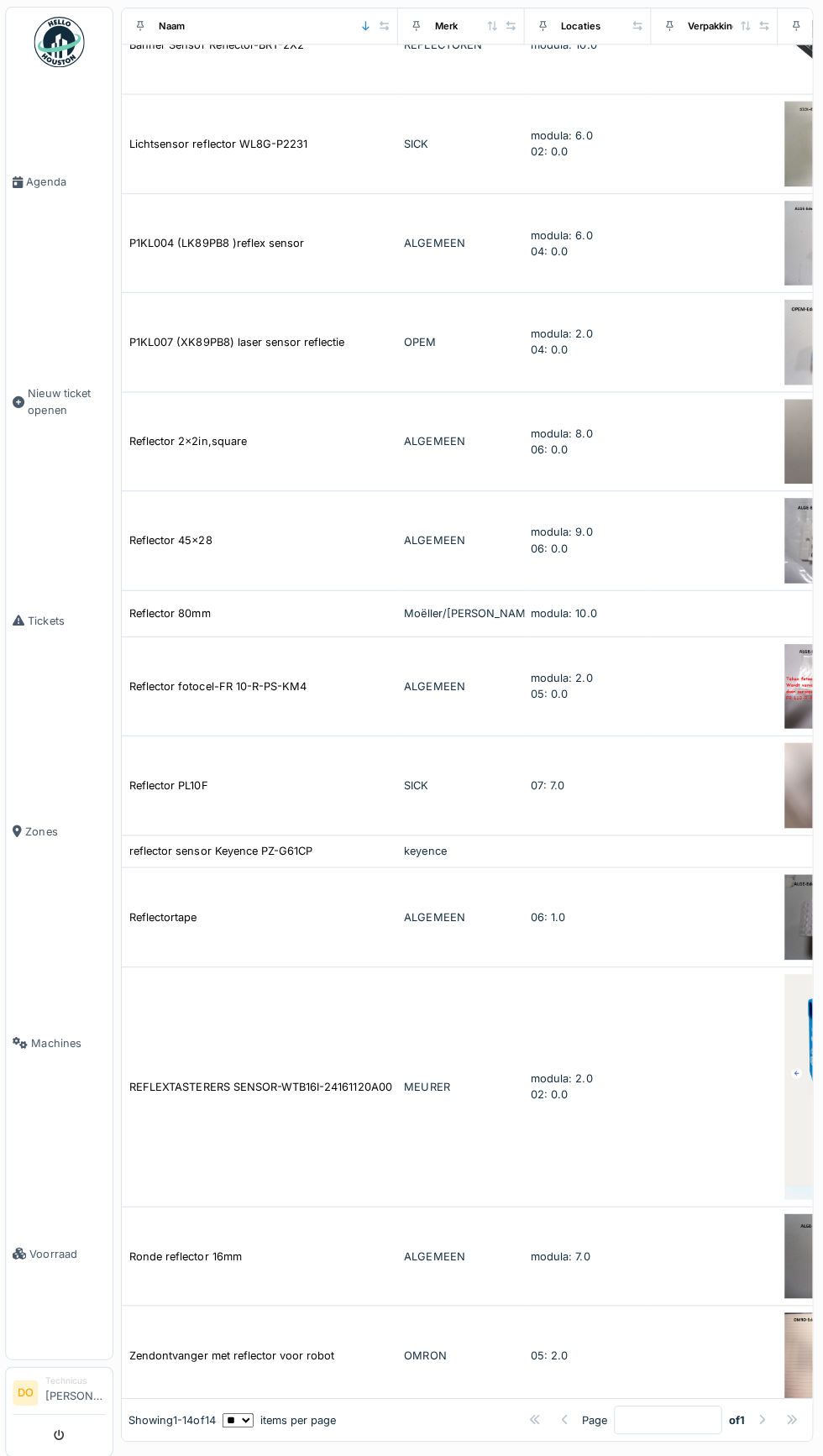
click at [173, 905] on div "Reflectortape" at bounding box center [164, 912] width 67 height 16
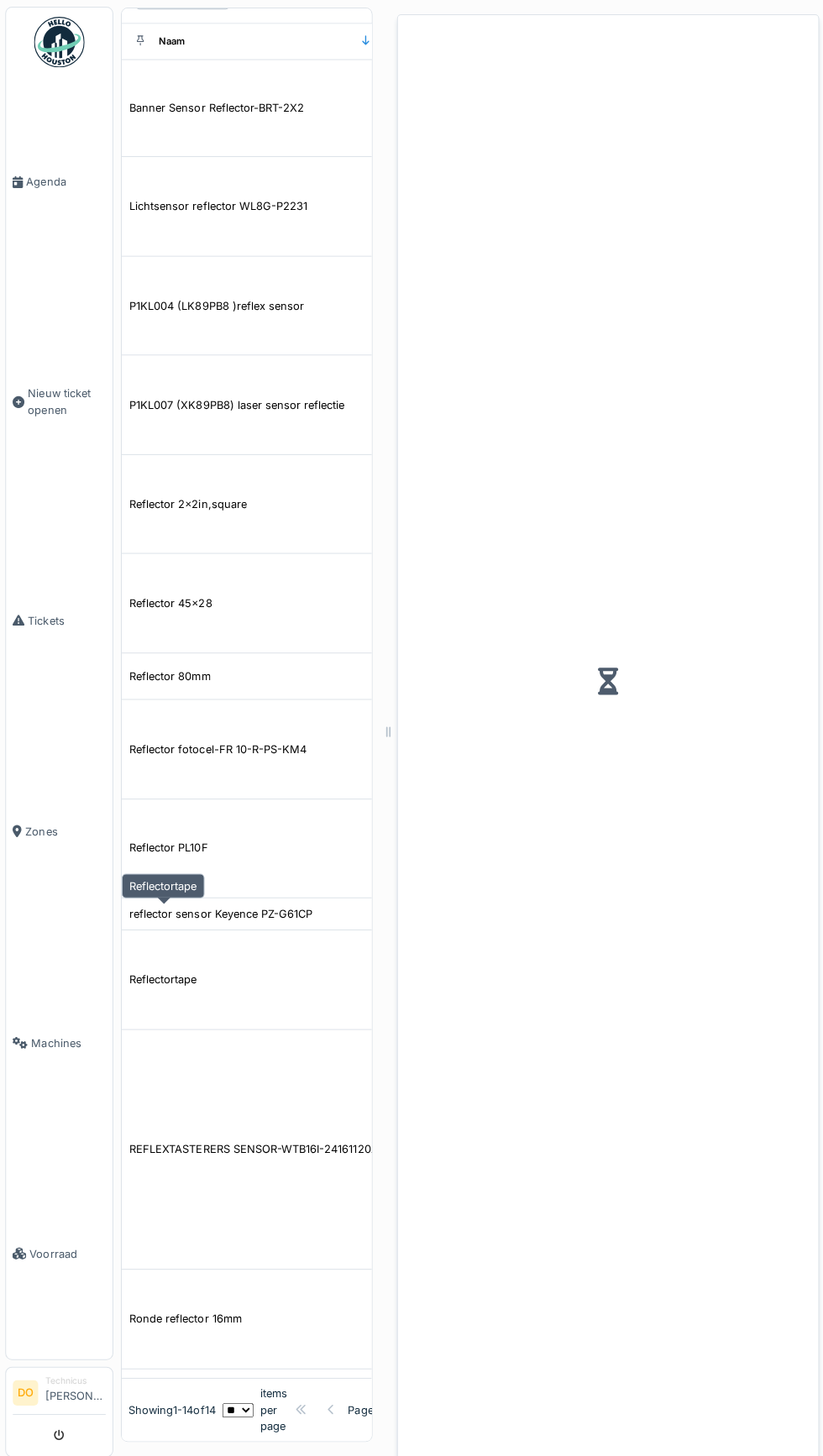
scroll to position [243, 0]
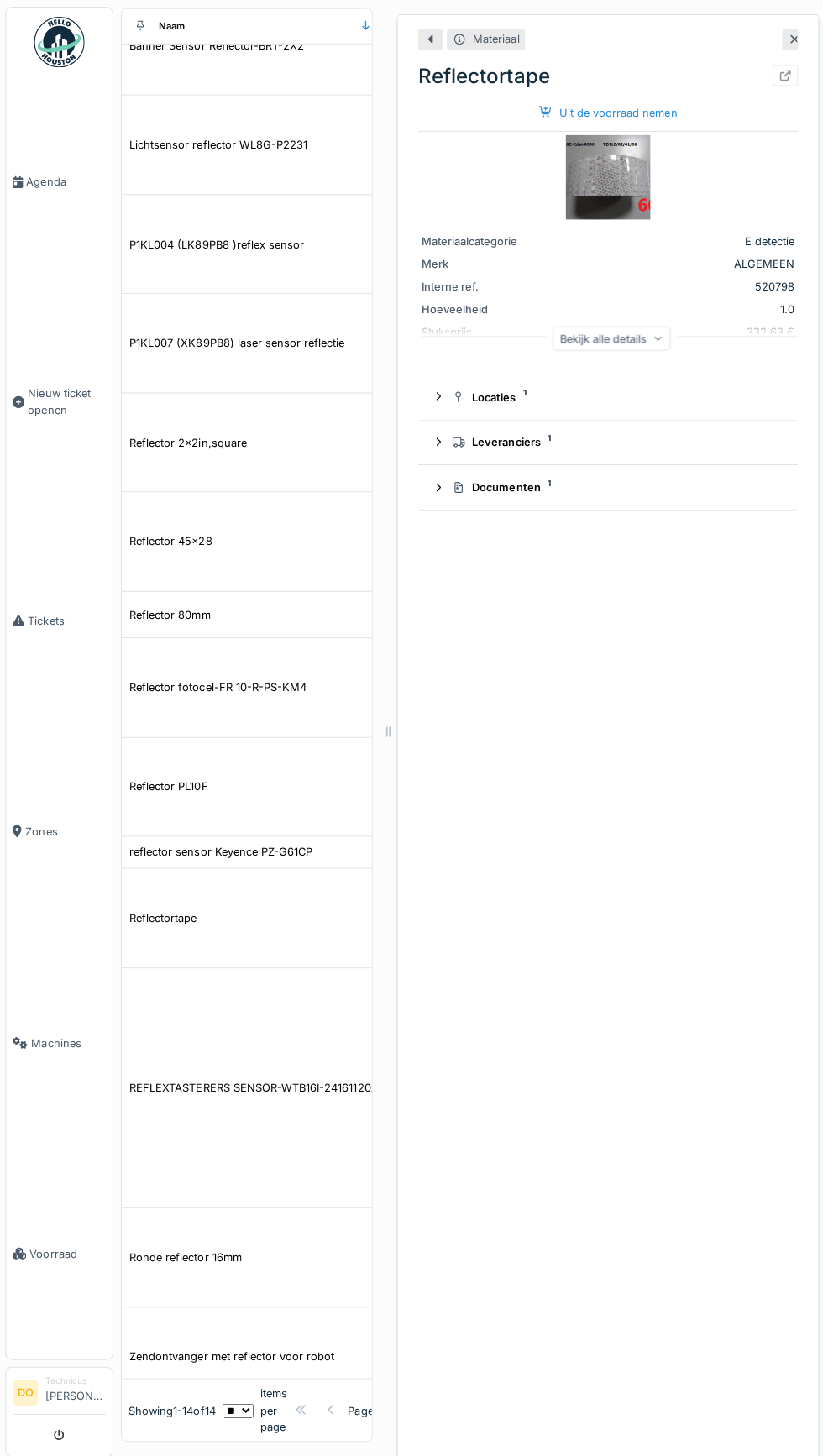
click at [630, 109] on div "Uit de voorraad nemen" at bounding box center [607, 112] width 151 height 22
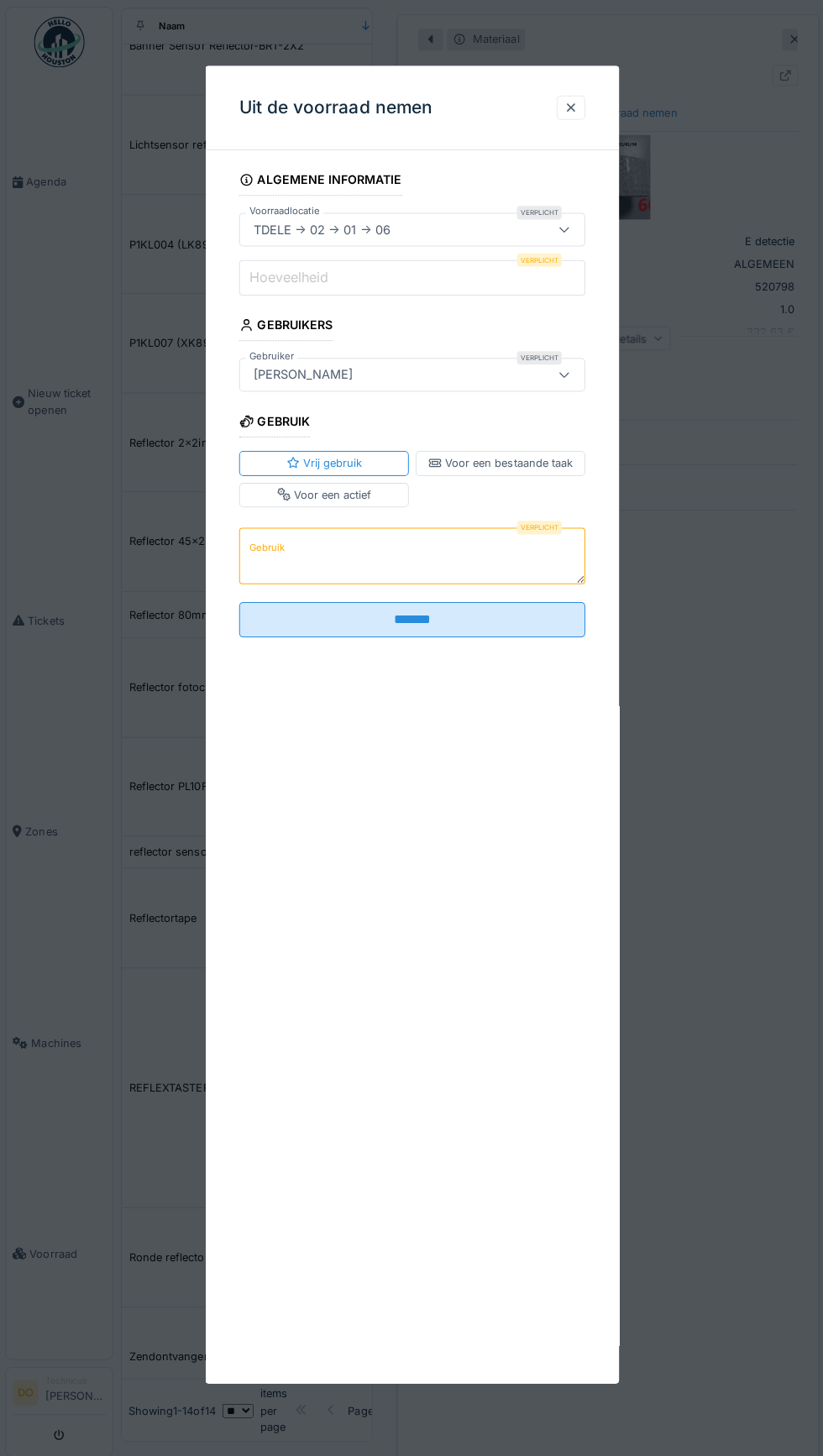
click at [386, 272] on input "Hoeveelheid" at bounding box center [412, 276] width 344 height 35
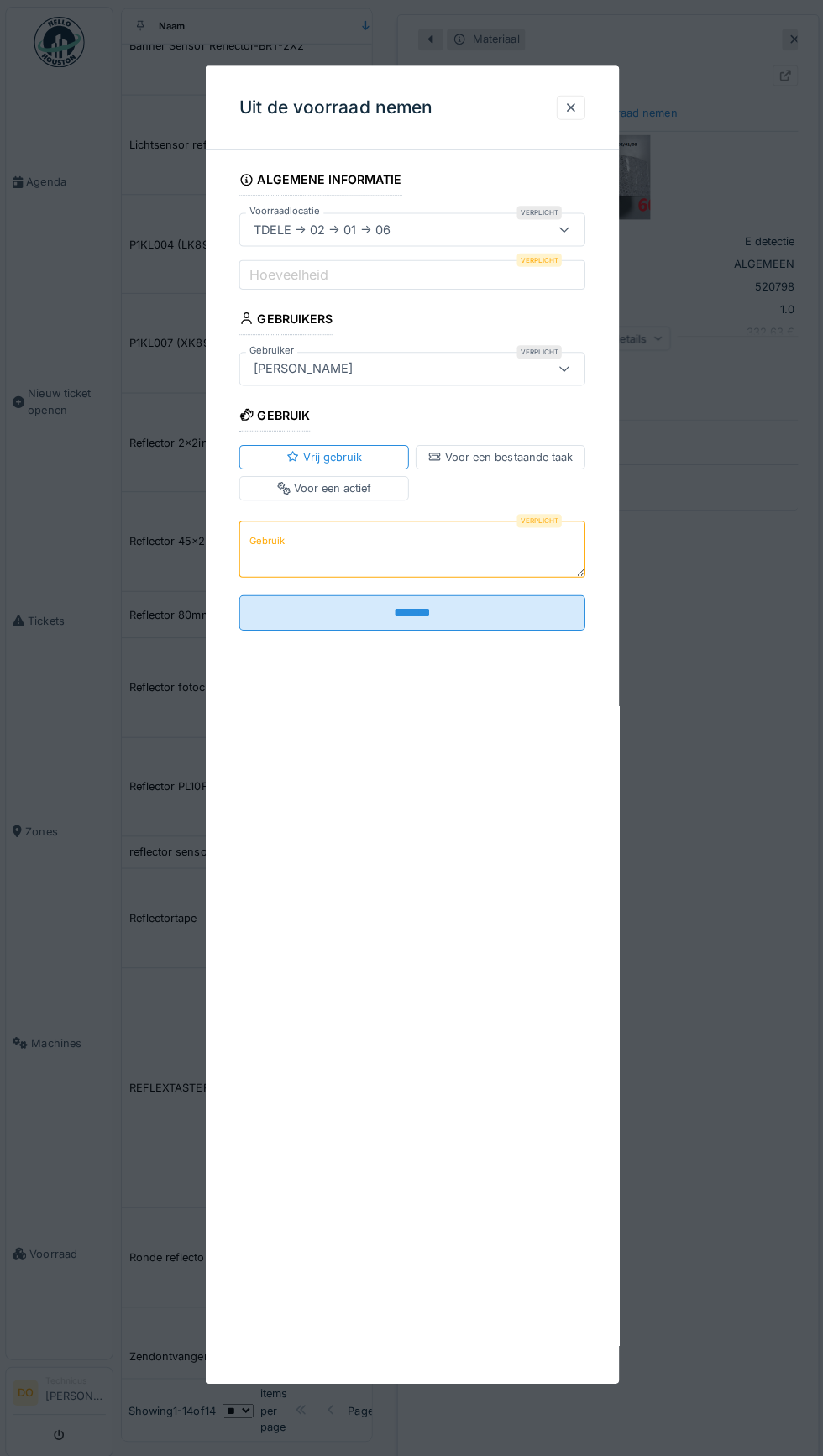
click at [473, 227] on div "TDELE -> 02 -> 01 -> 06" at bounding box center [388, 229] width 283 height 19
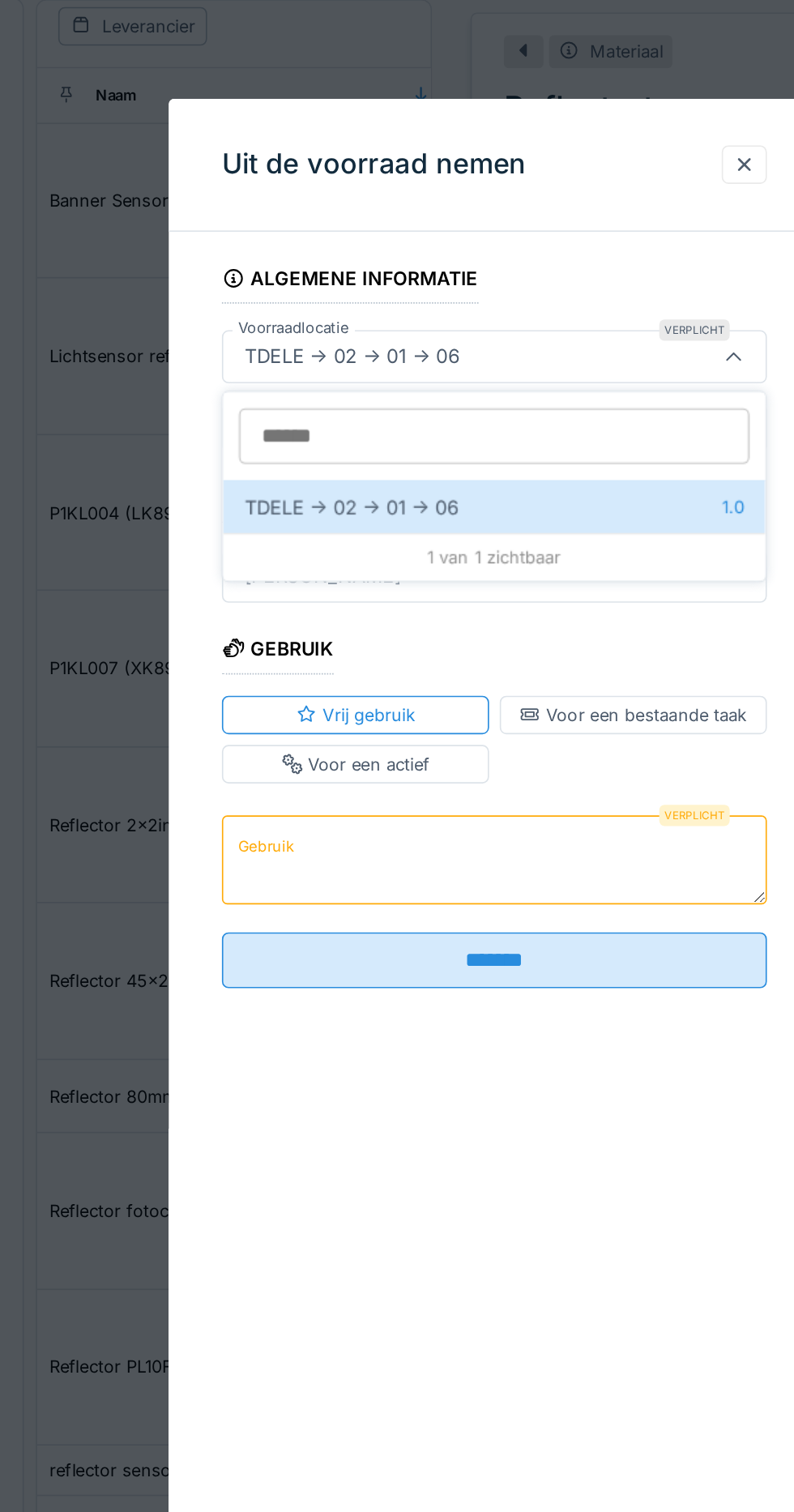
click at [404, 329] on div "TDELE -> 02 -> 01 -> 06 1.0" at bounding box center [397, 317] width 330 height 32
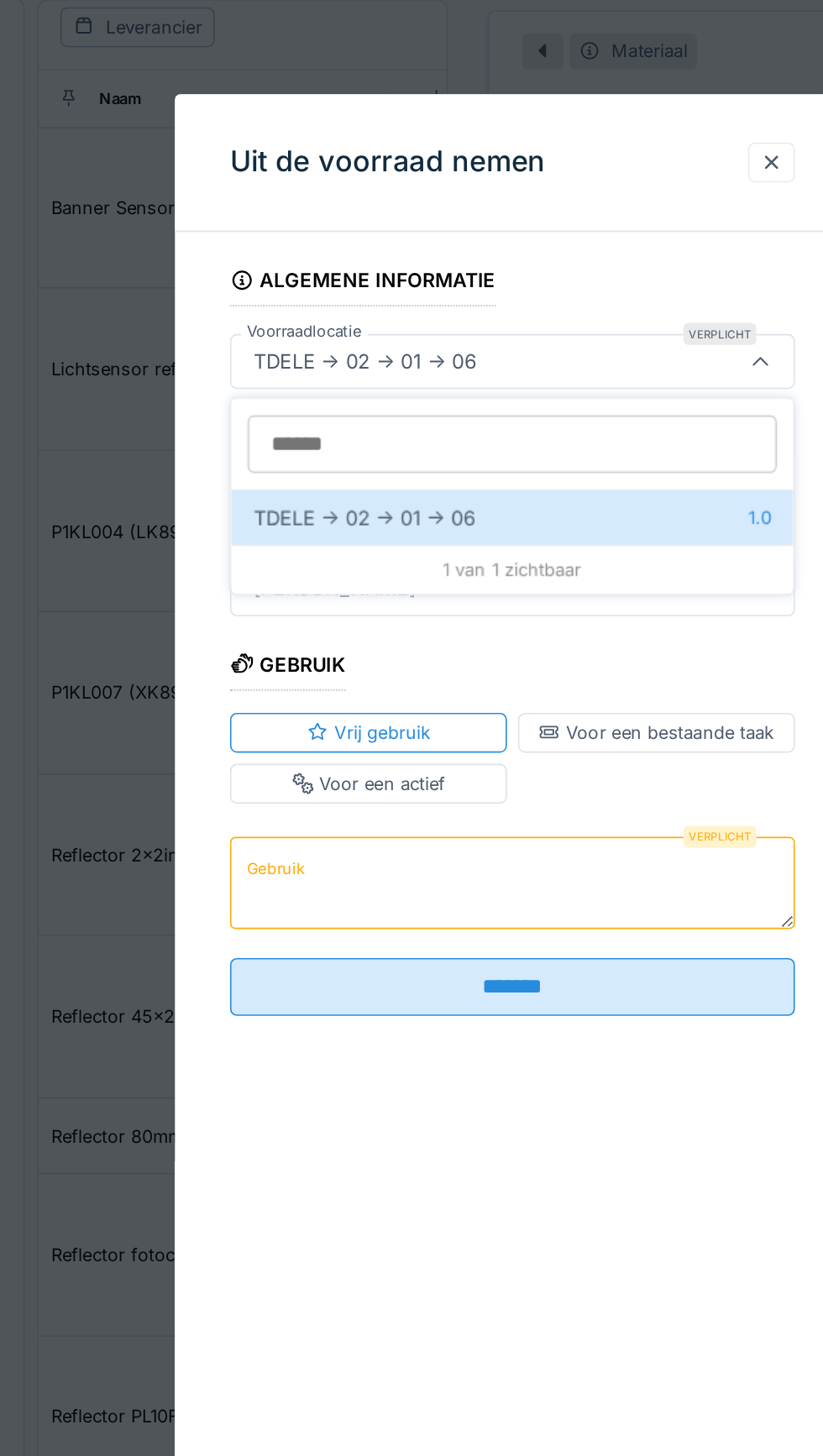
click at [433, 324] on div "TDELE -> 02 -> 01 -> 06 1.0" at bounding box center [412, 324] width 342 height 34
click at [322, 316] on div "TDELE -> 02 -> 01 -> 06 1.0" at bounding box center [412, 324] width 342 height 34
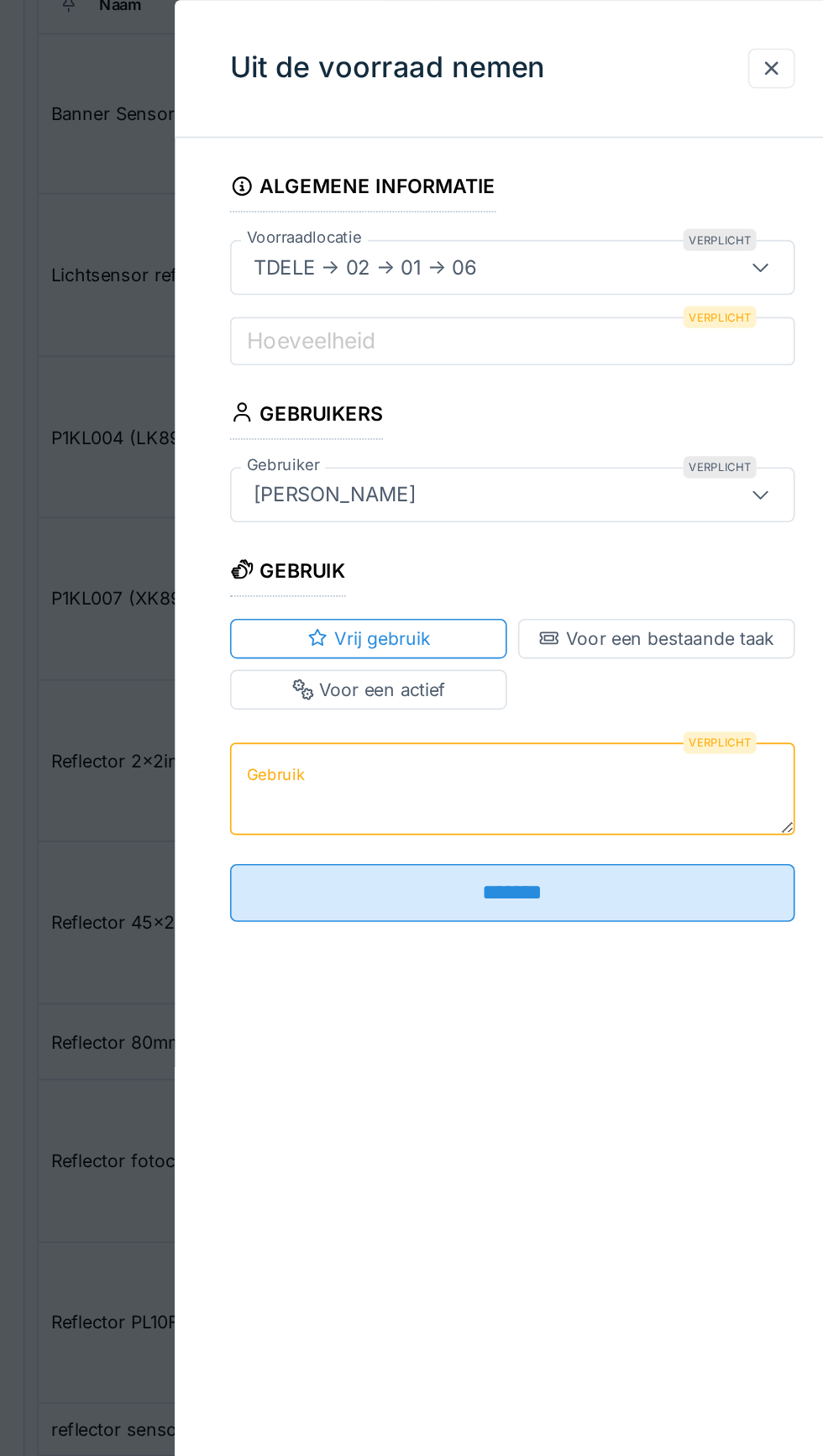
click at [465, 447] on div "Voor een bestaande taak" at bounding box center [499, 454] width 144 height 16
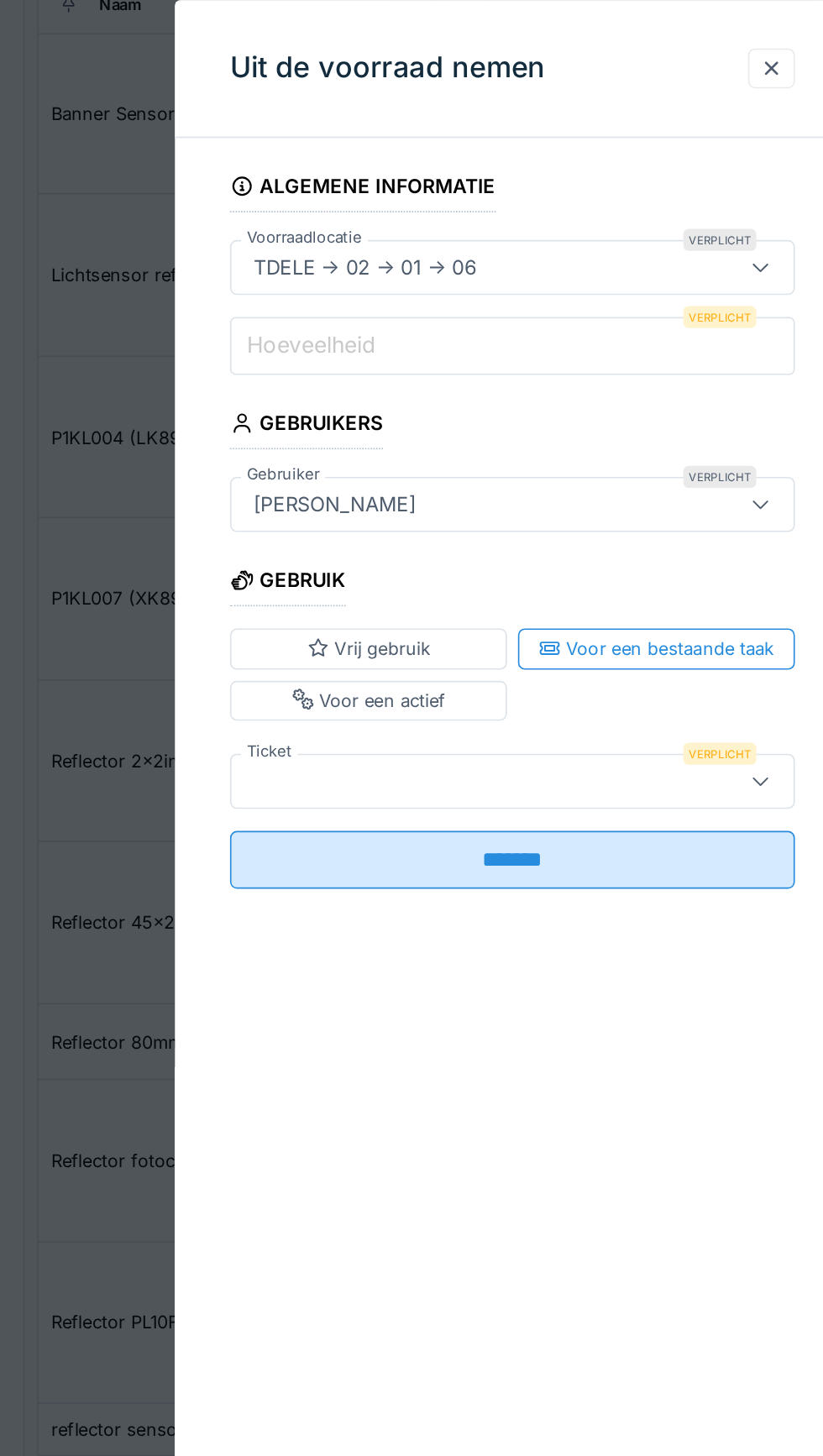
click at [443, 269] on input "Hoeveelheid" at bounding box center [412, 276] width 344 height 35
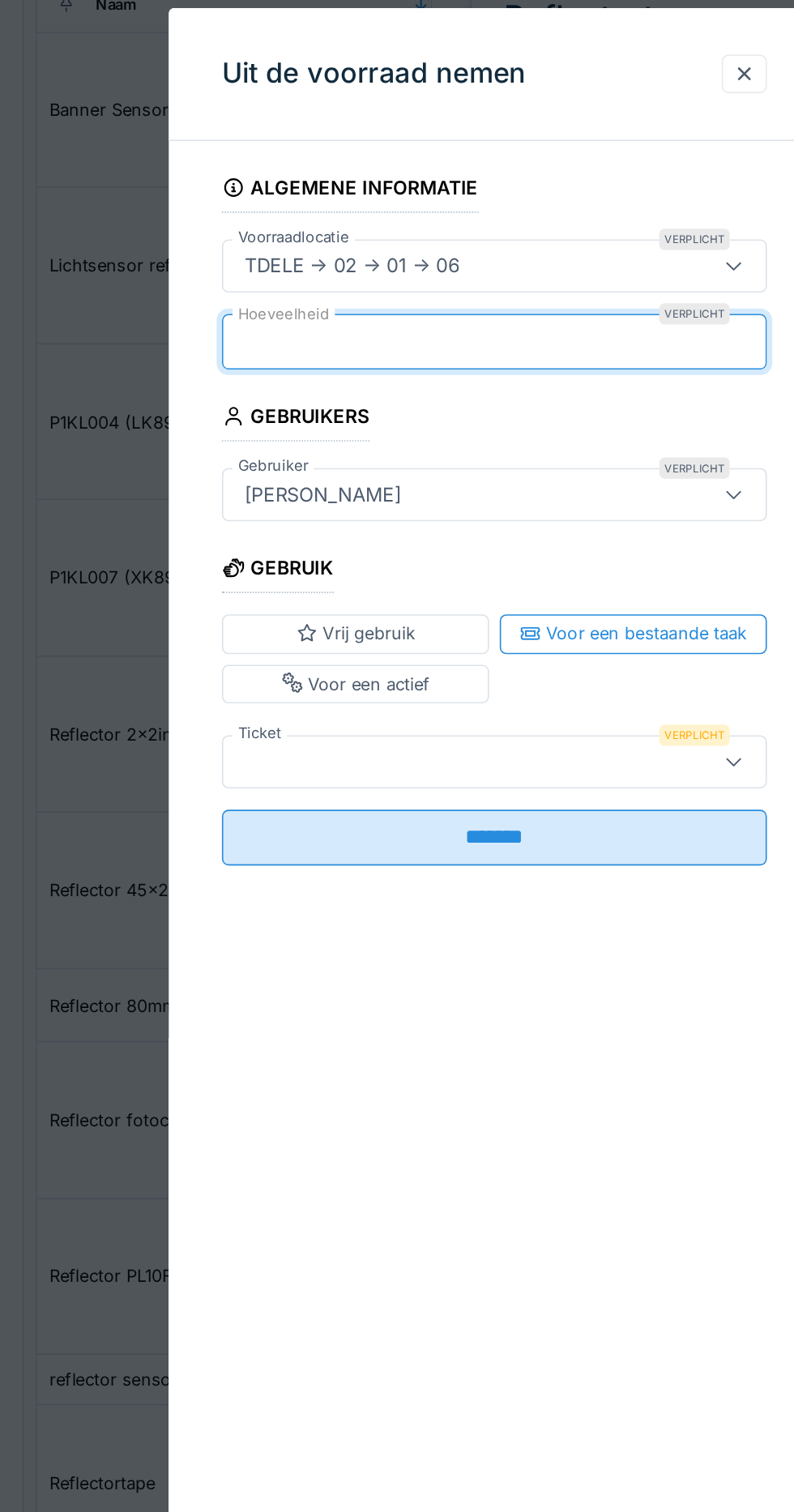
type input "*"
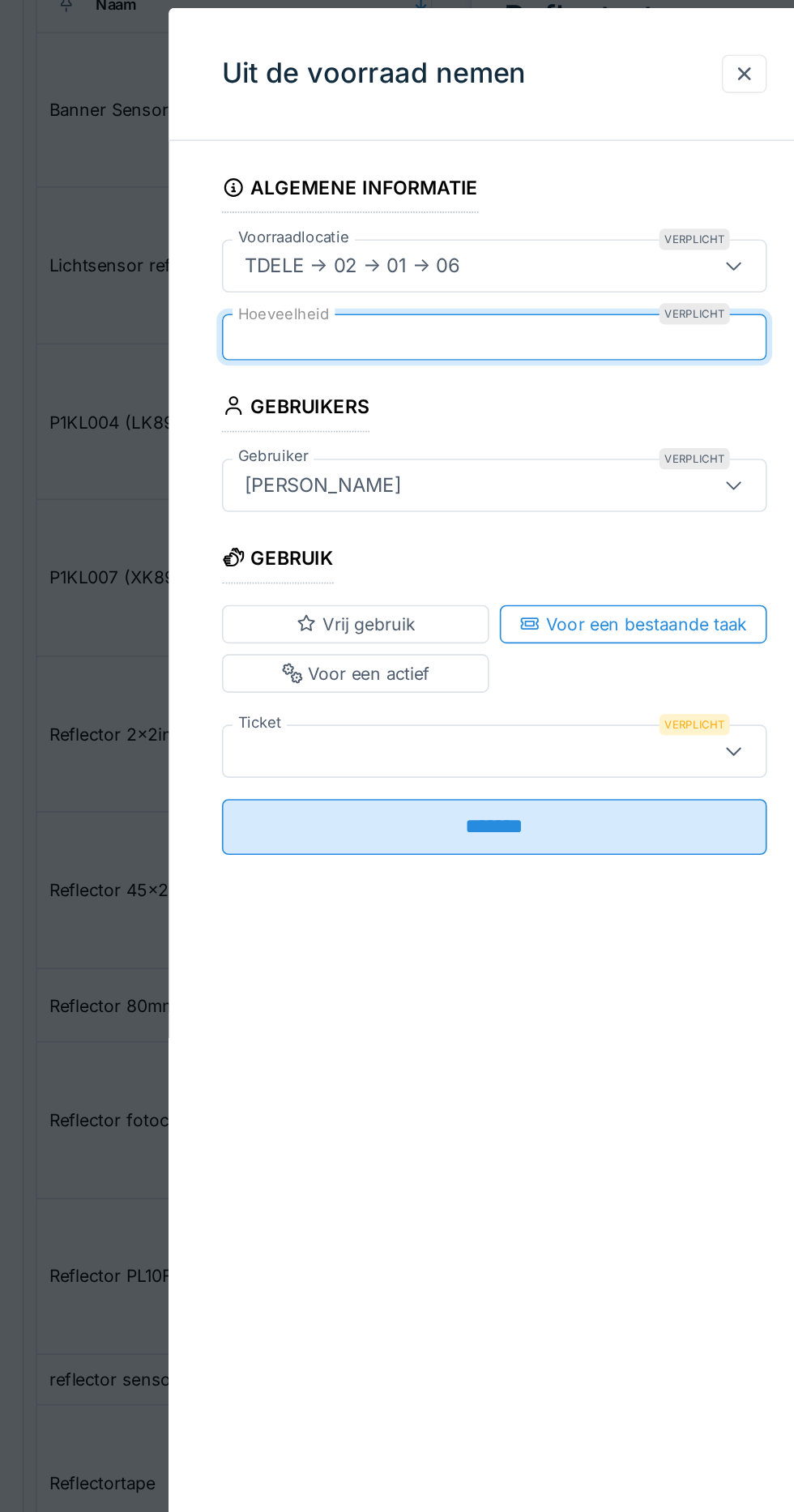
click at [459, 313] on fieldset "Algemene informatie Voorraadlocatie Verplicht TDELE -> 02 -> 01 -> 06 ***** Hoe…" at bounding box center [397, 380] width 332 height 436
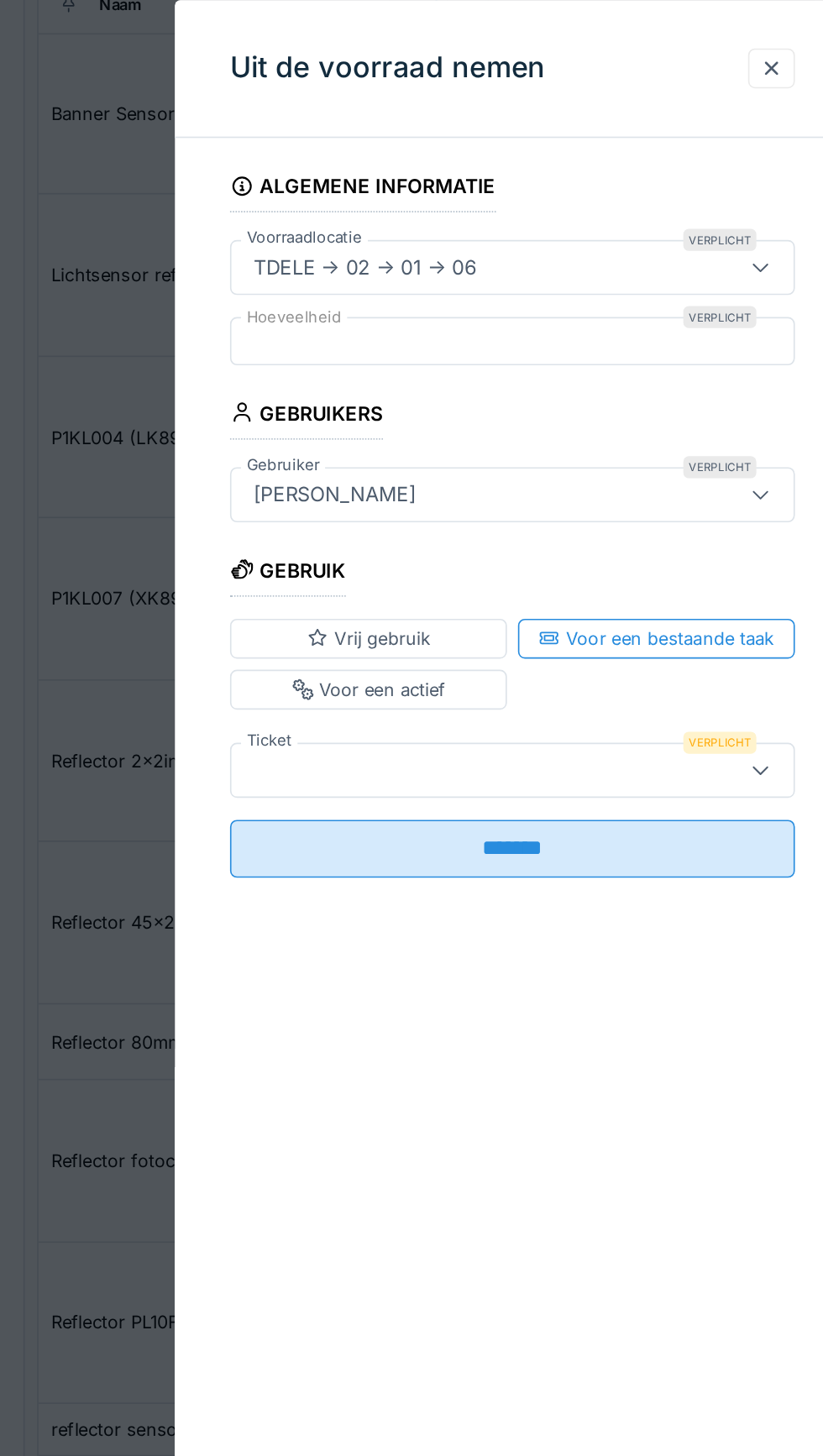
click at [460, 296] on fieldset "Algemene informatie Voorraadlocatie Verplicht TDELE -> 02 -> 01 -> 06 ***** Hoe…" at bounding box center [412, 389] width 344 height 451
click at [571, 106] on div at bounding box center [569, 106] width 13 height 16
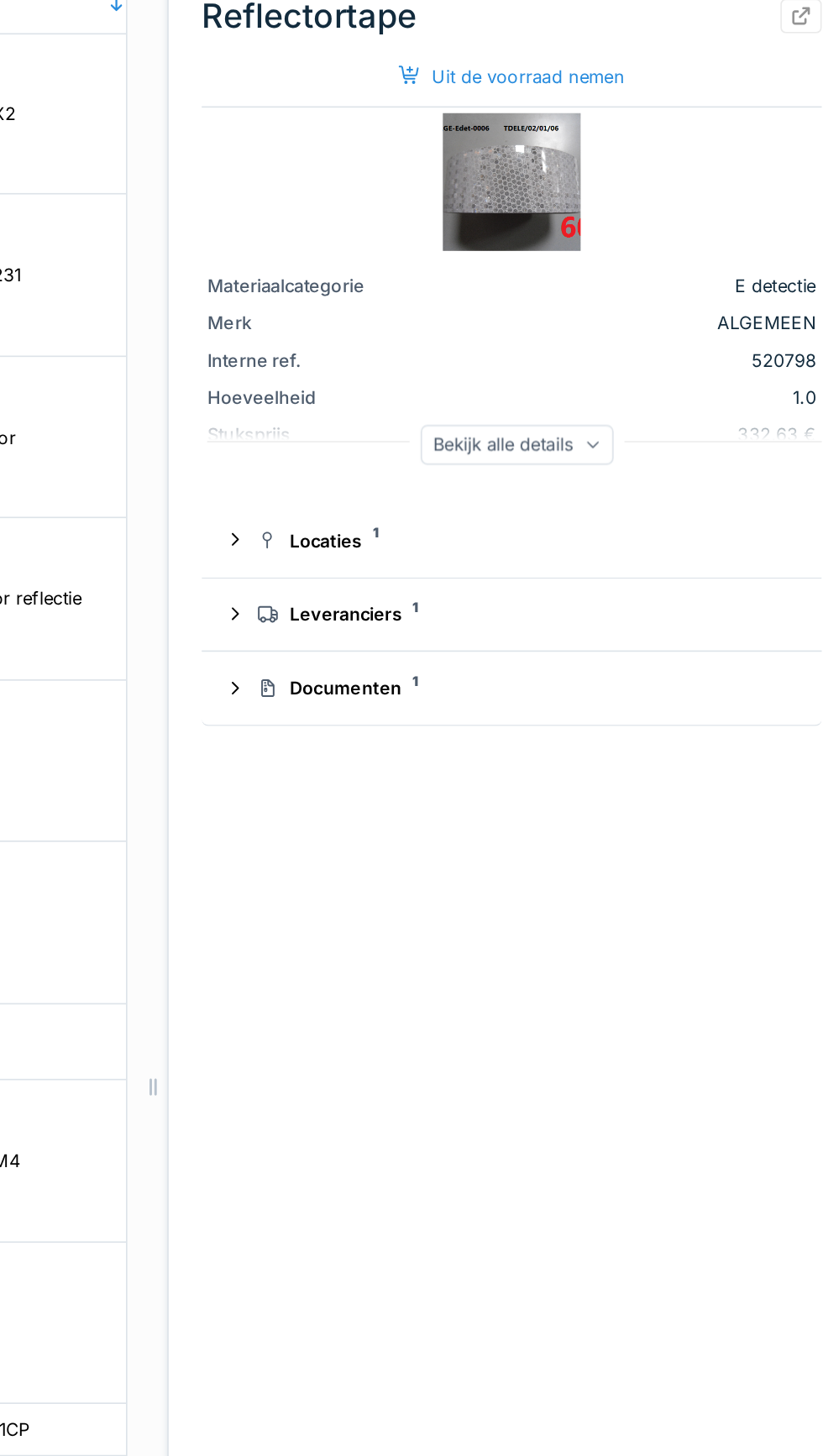
scroll to position [0, 0]
